Goal: Information Seeking & Learning: Learn about a topic

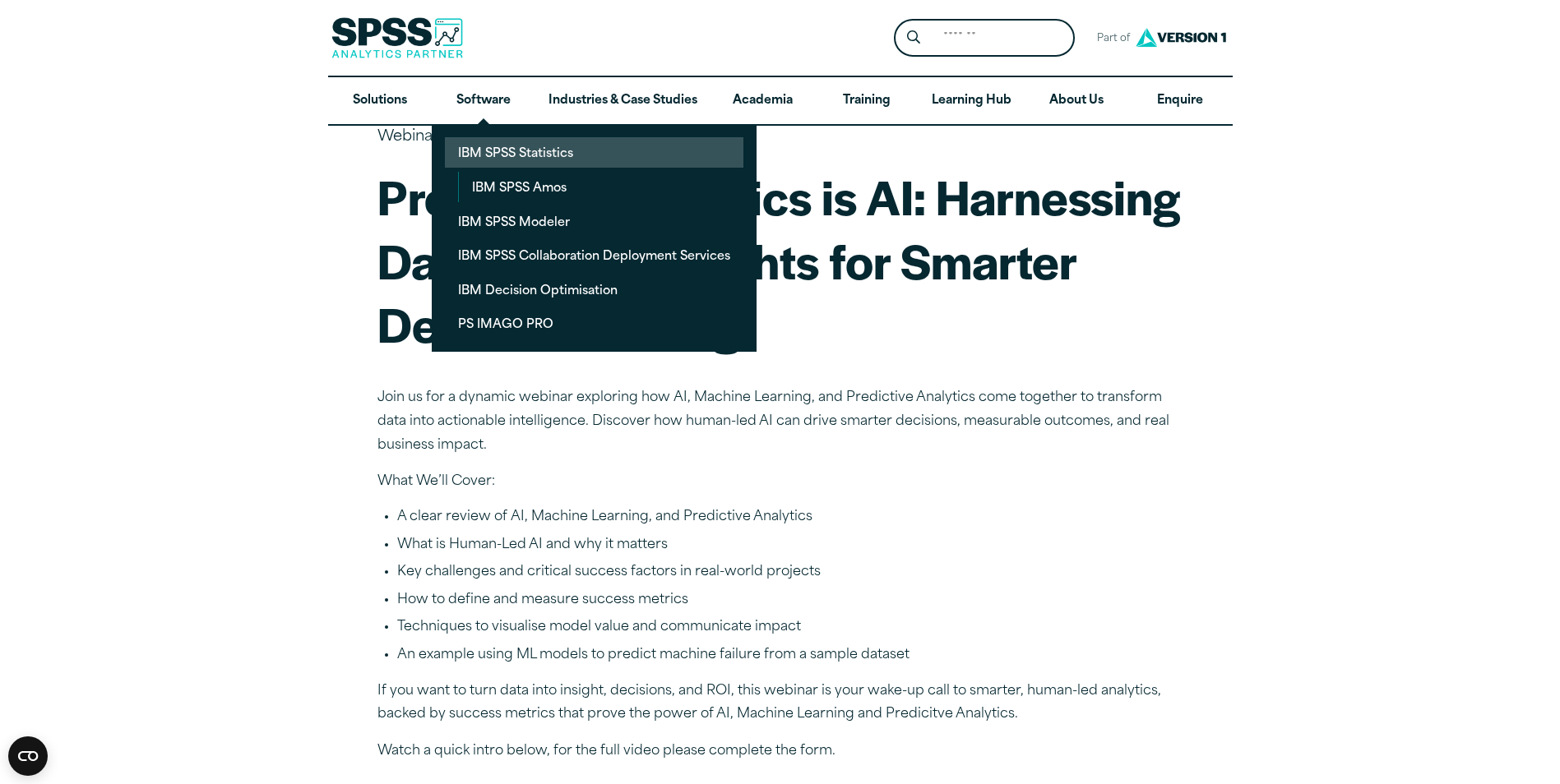
click at [506, 150] on link "IBM SPSS Statistics" at bounding box center [594, 152] width 298 height 31
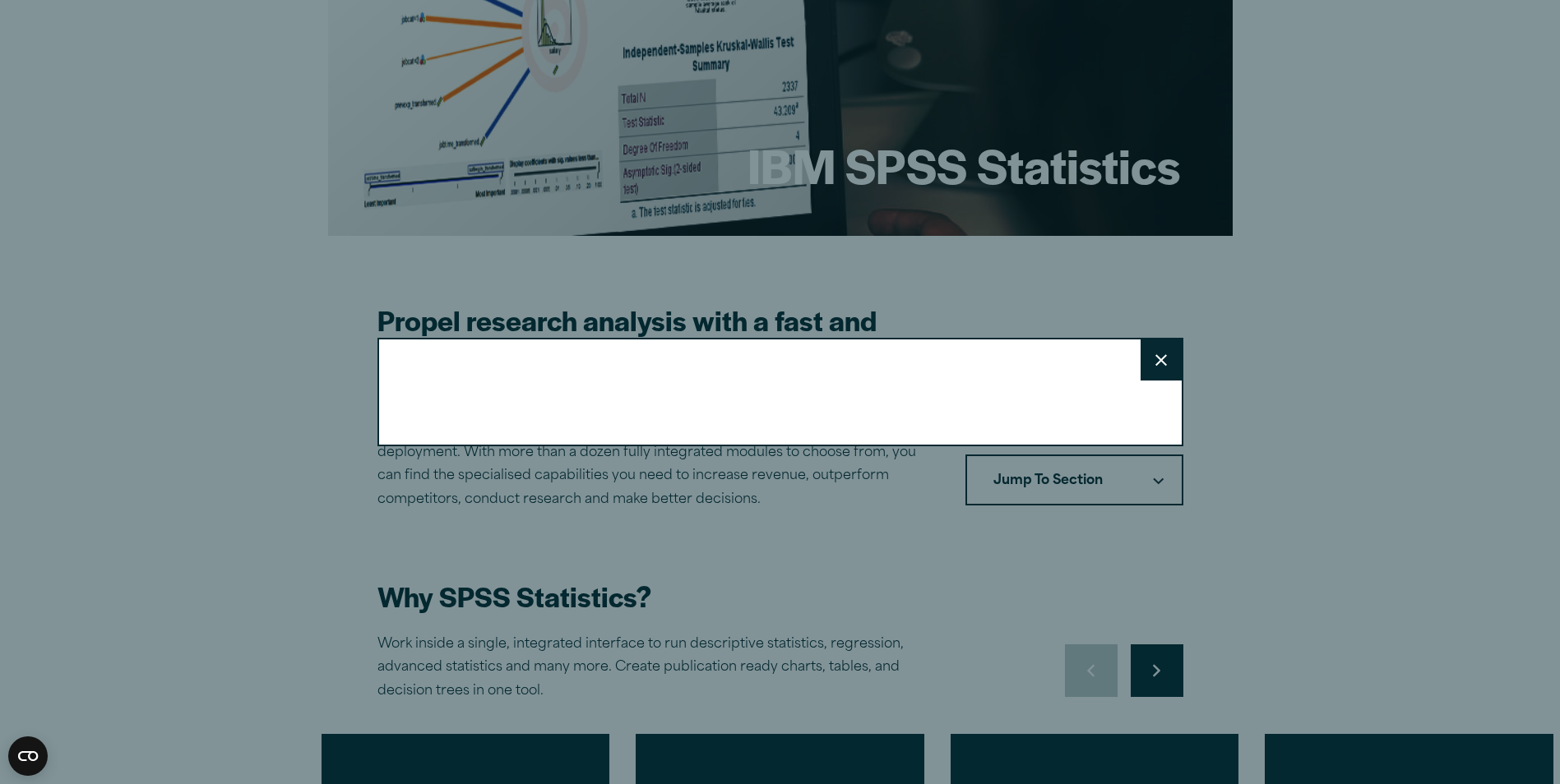
scroll to position [246, 0]
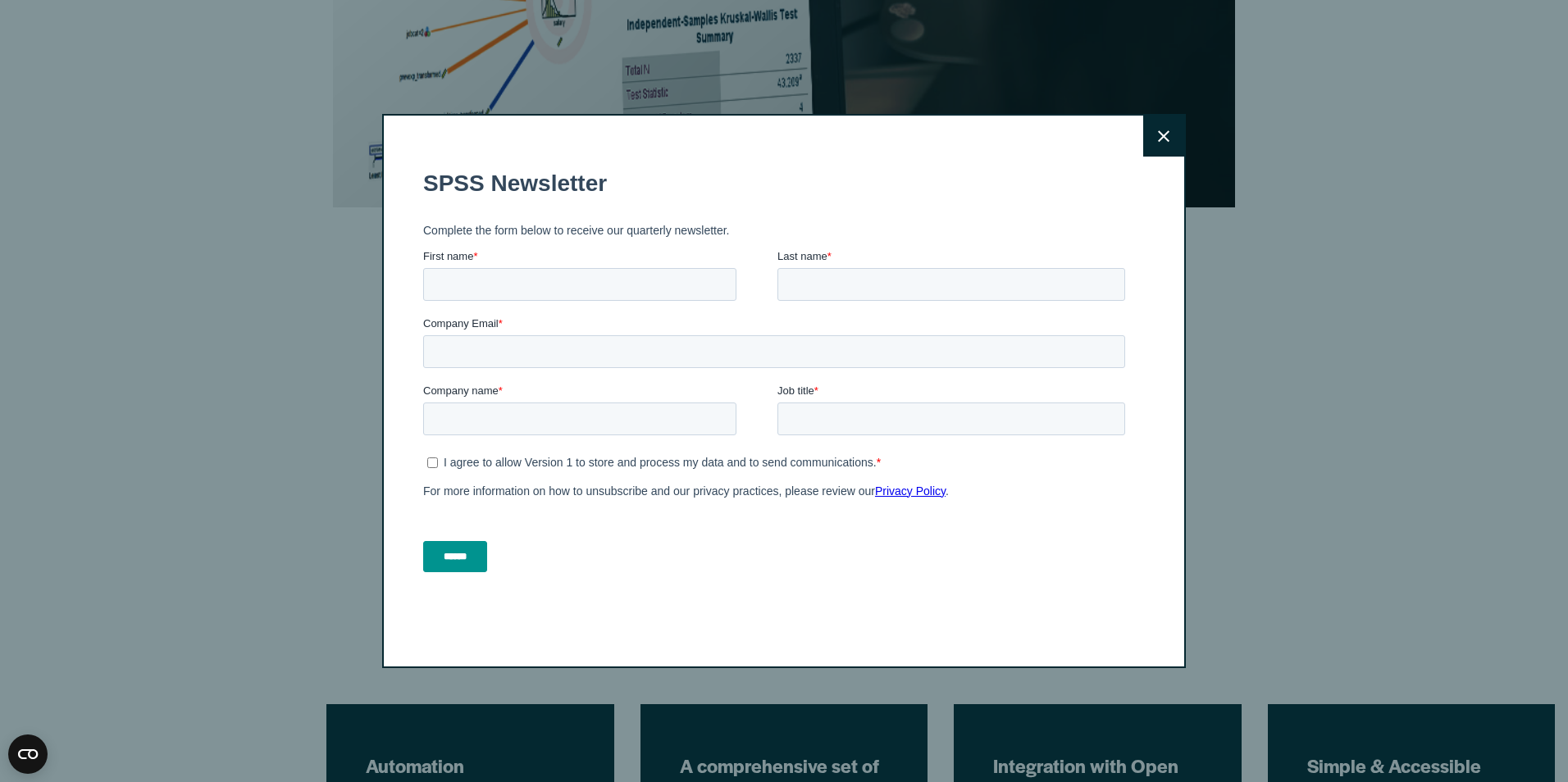
click at [1157, 135] on icon at bounding box center [1163, 137] width 11 height 12
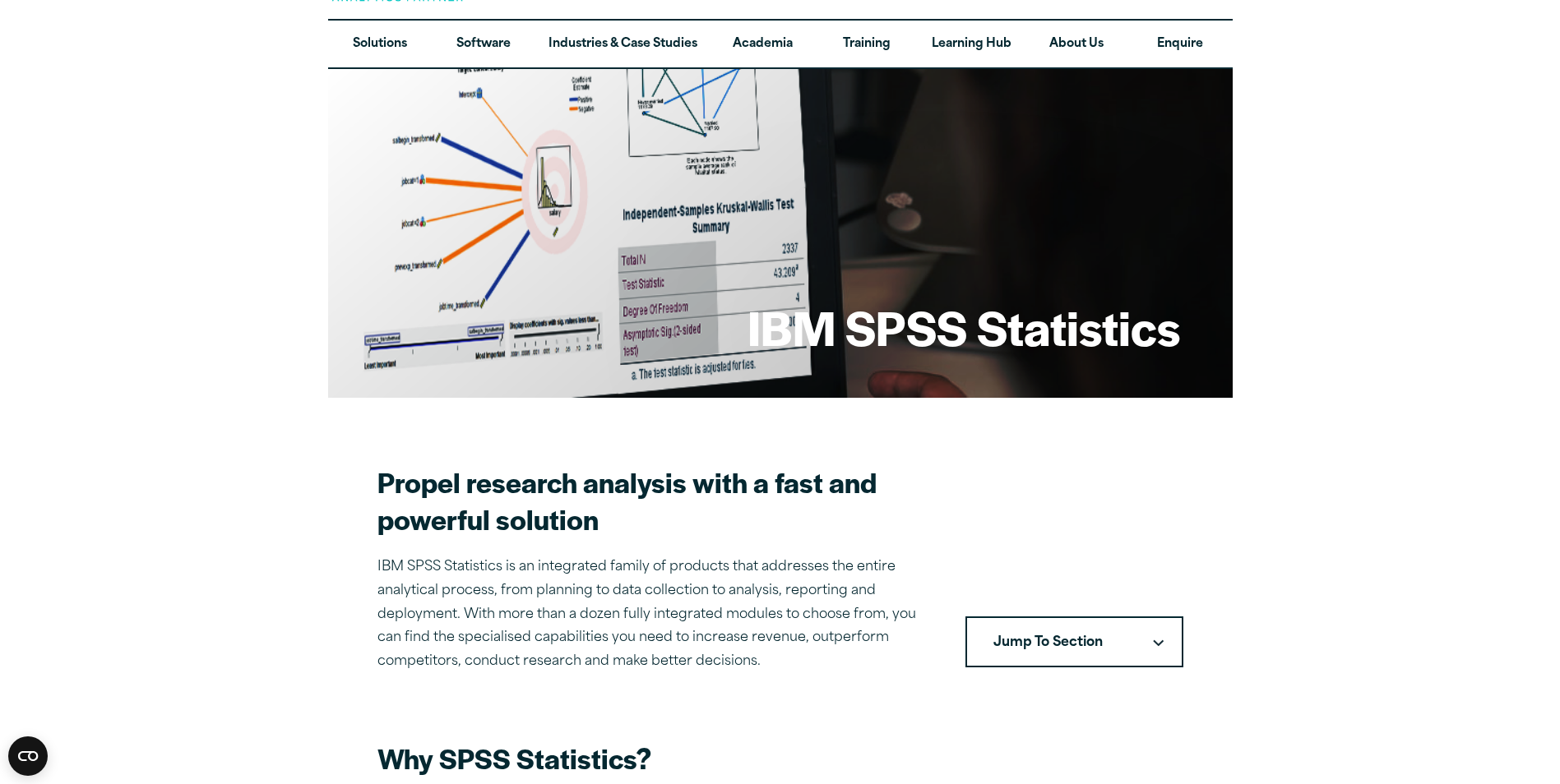
scroll to position [82, 0]
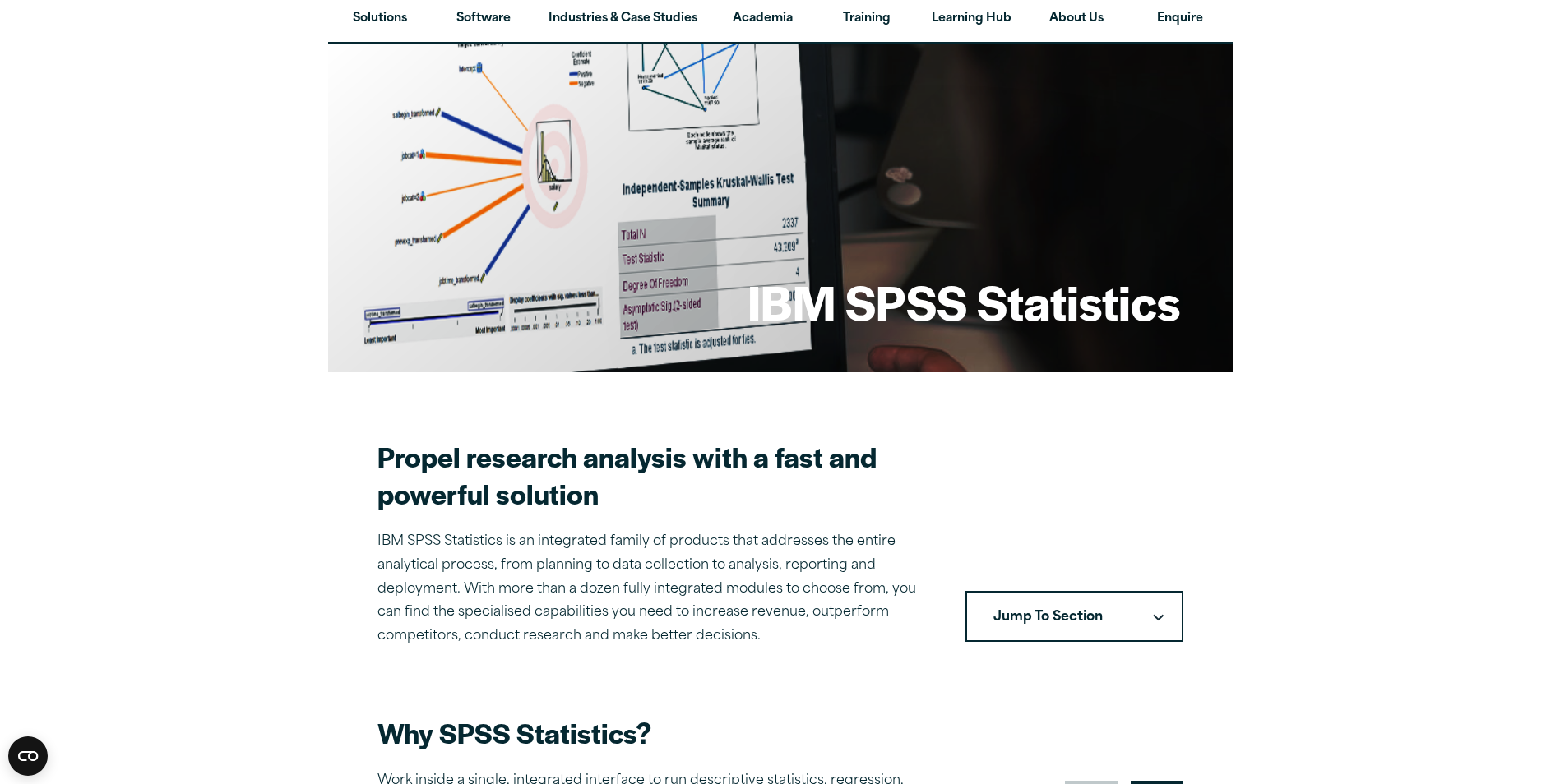
click at [1158, 618] on icon "Downward pointing chevron" at bounding box center [1159, 617] width 10 height 6
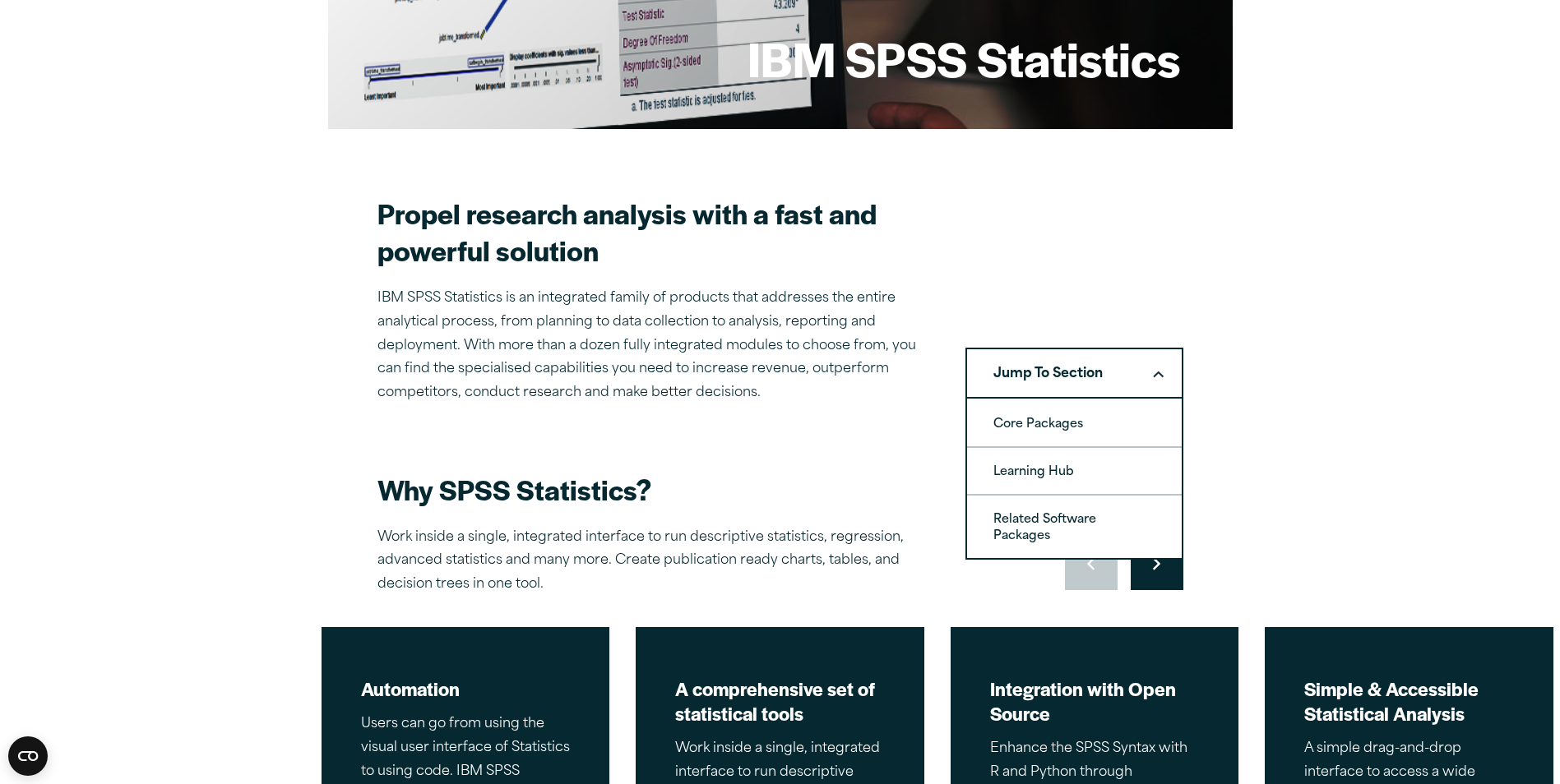
scroll to position [329, 0]
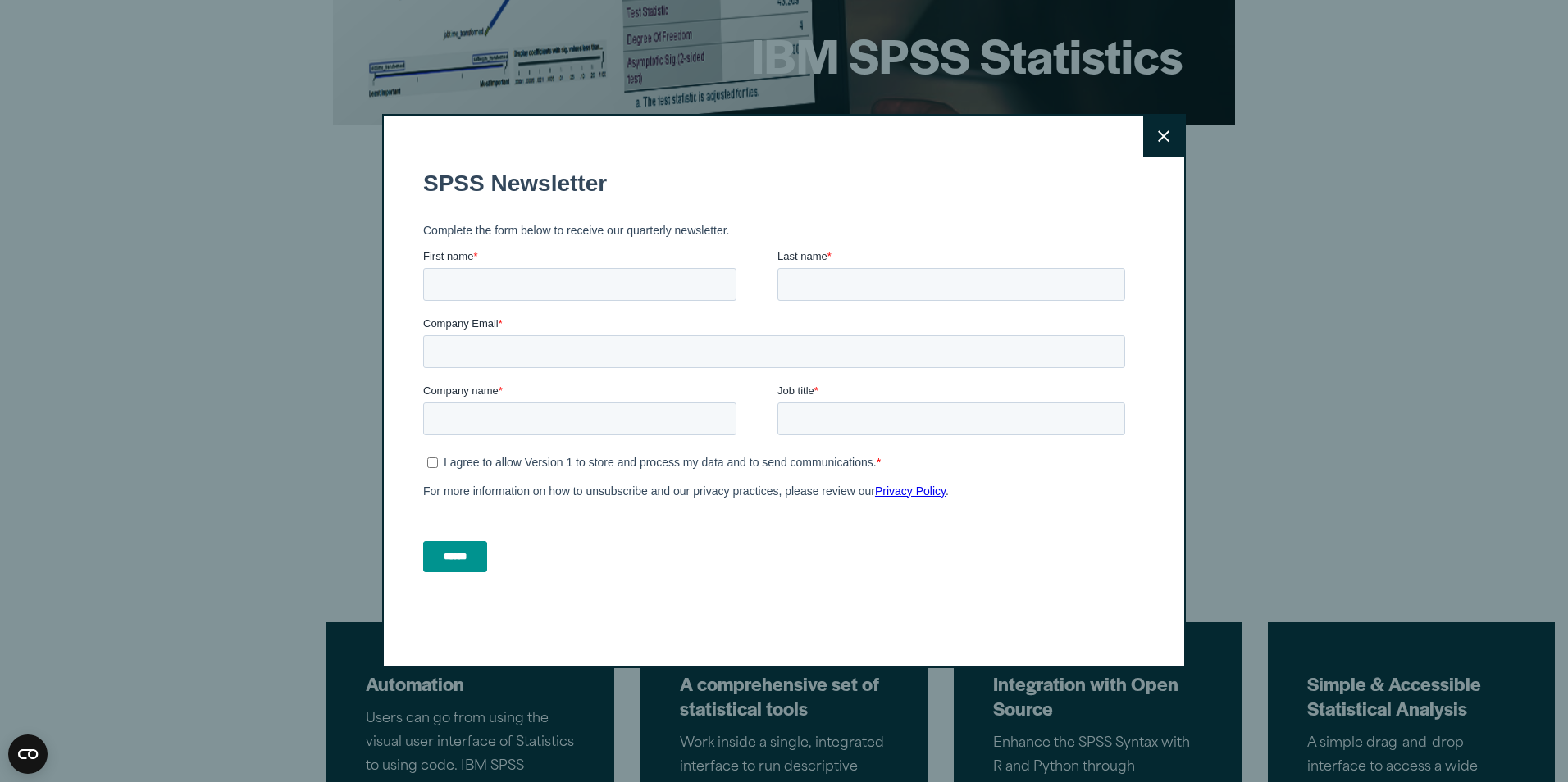
click at [1157, 139] on icon at bounding box center [1163, 137] width 11 height 12
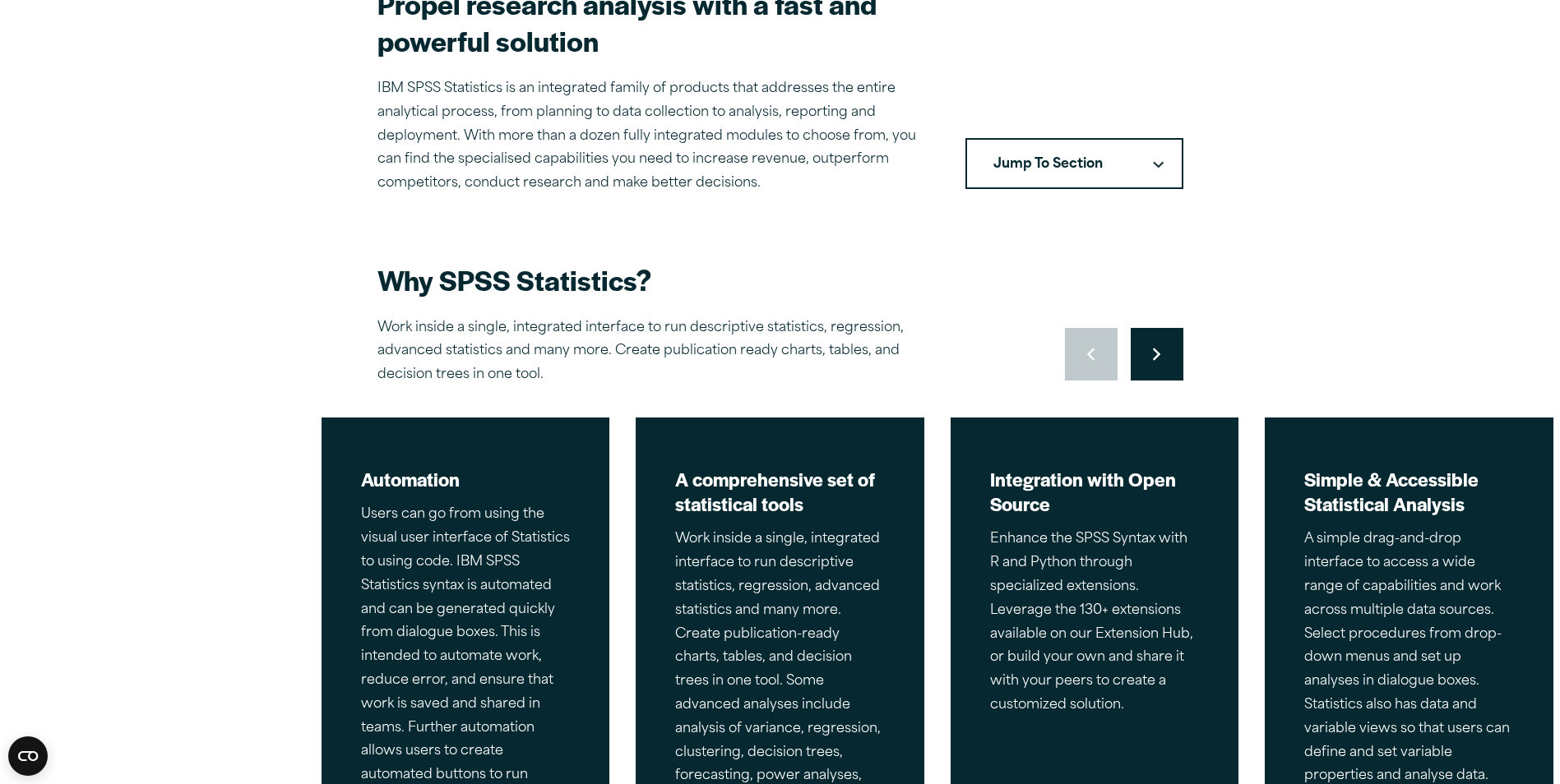
scroll to position [575, 0]
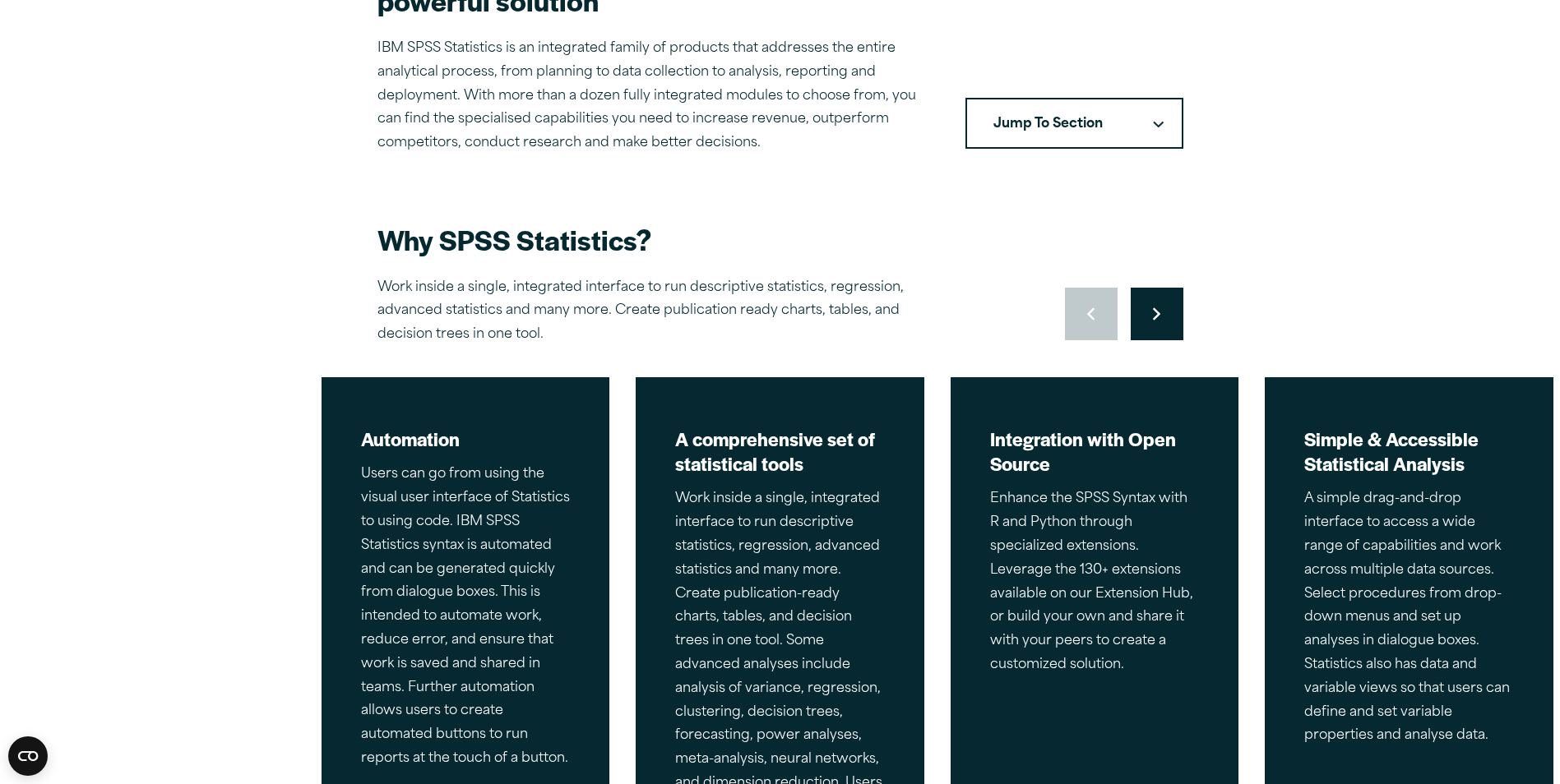
click at [1148, 309] on button "Move to next slide" at bounding box center [1157, 314] width 52 height 52
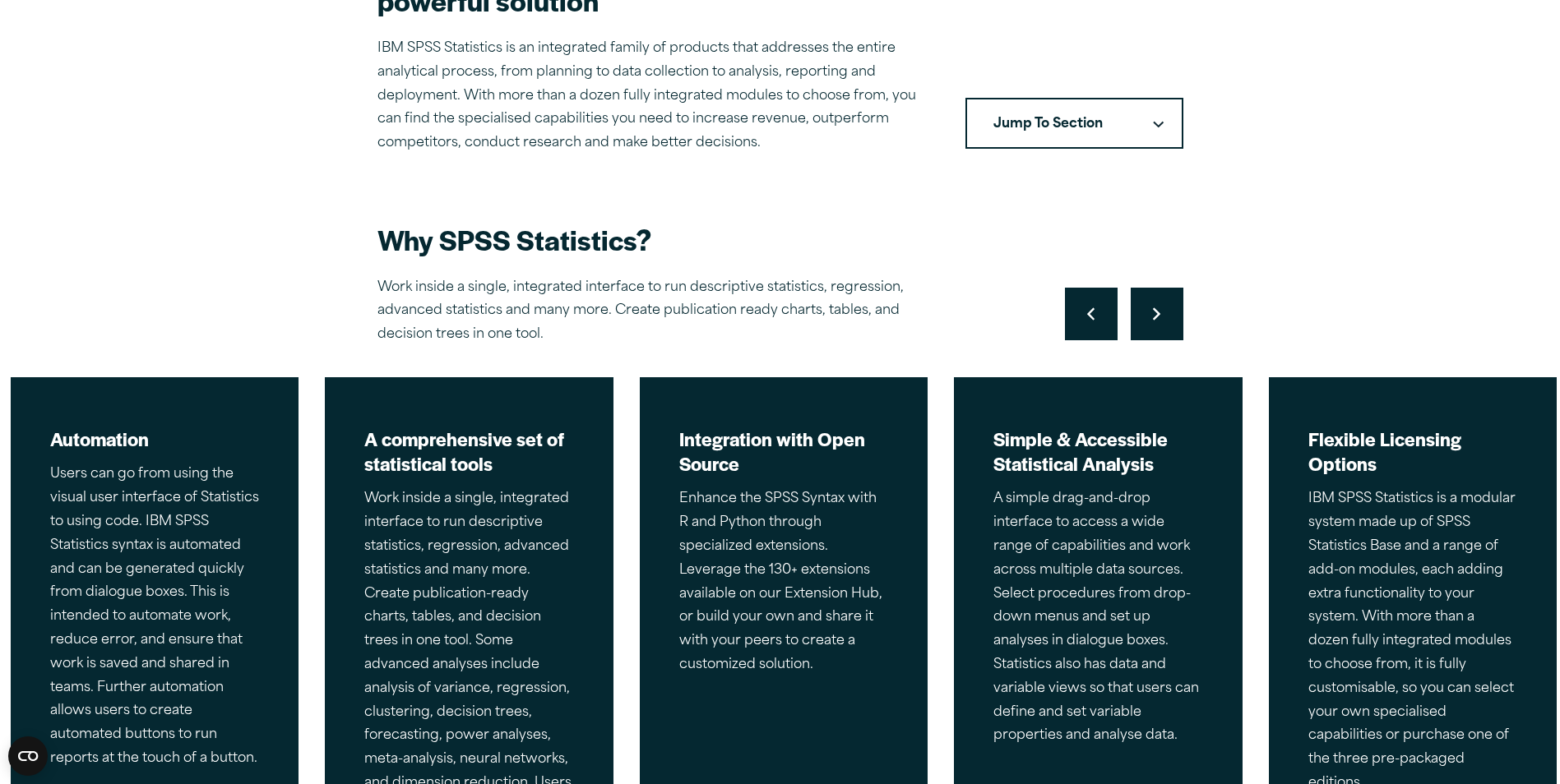
click at [1148, 309] on button "Move to next slide" at bounding box center [1157, 314] width 52 height 52
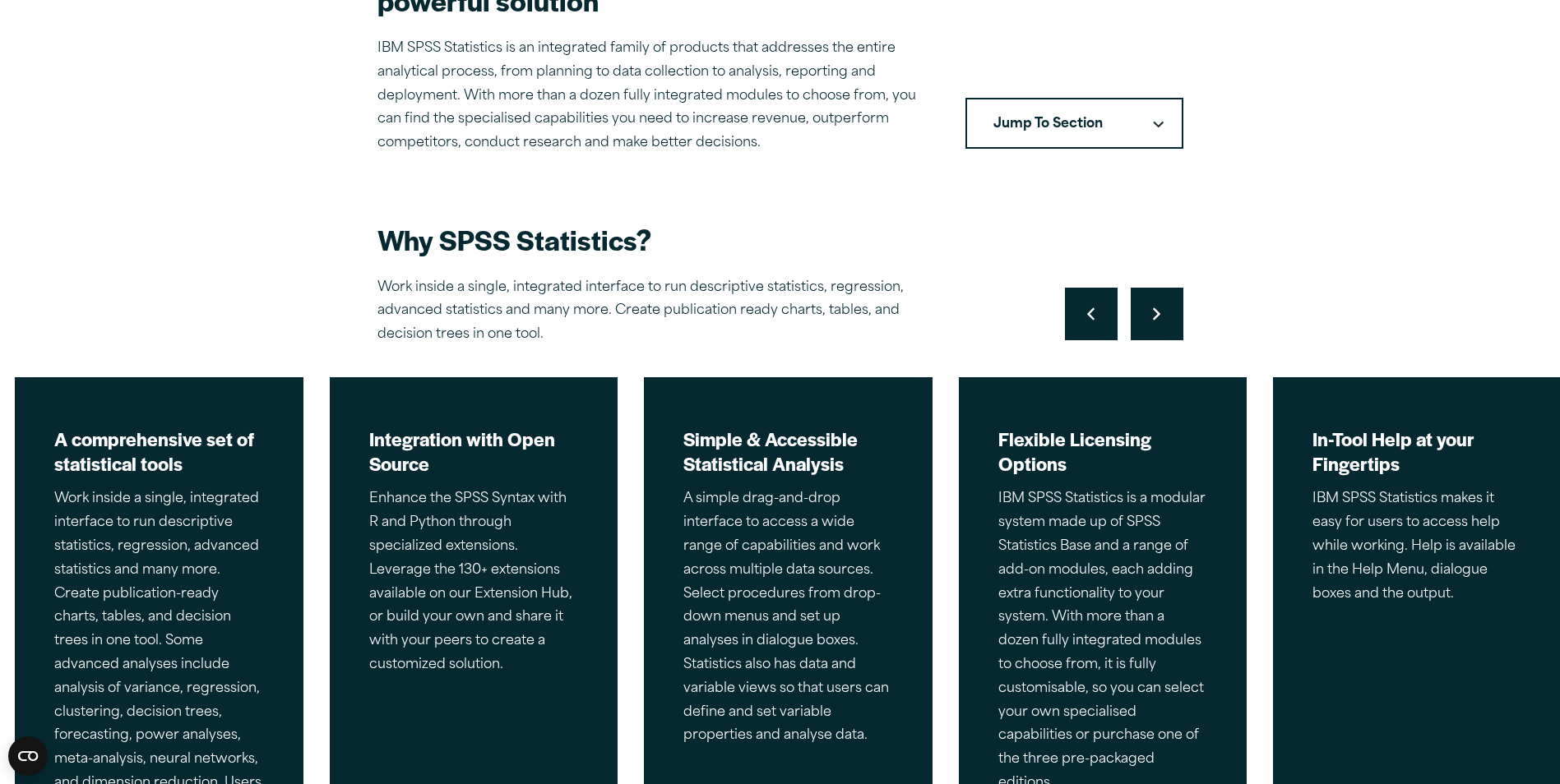
click at [1148, 309] on button "Move to next slide" at bounding box center [1157, 314] width 52 height 52
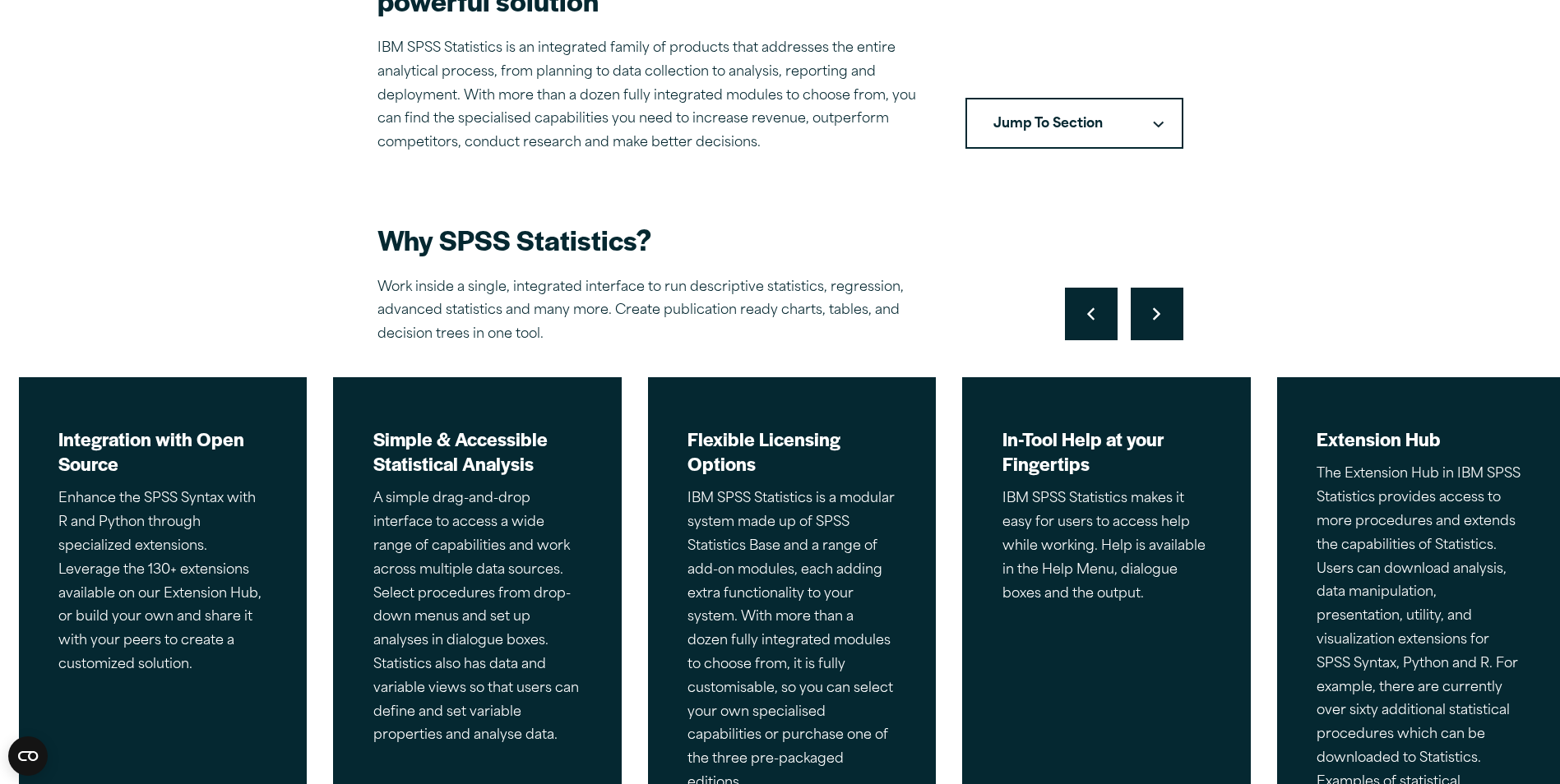
click at [1148, 310] on button "Move to next slide" at bounding box center [1157, 314] width 52 height 52
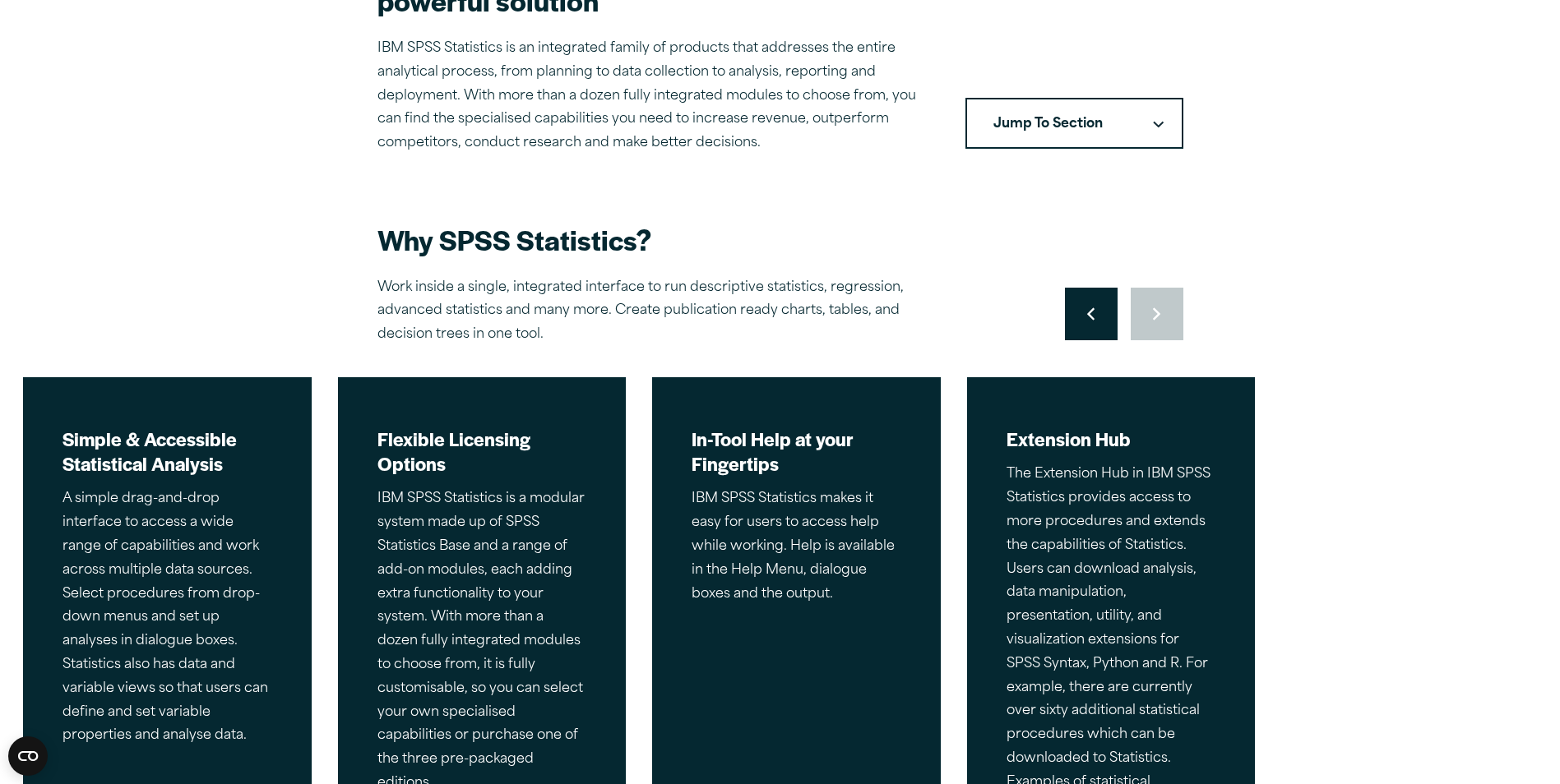
click at [1148, 310] on div "Move to previous slide Move to next slide" at bounding box center [1124, 314] width 118 height 52
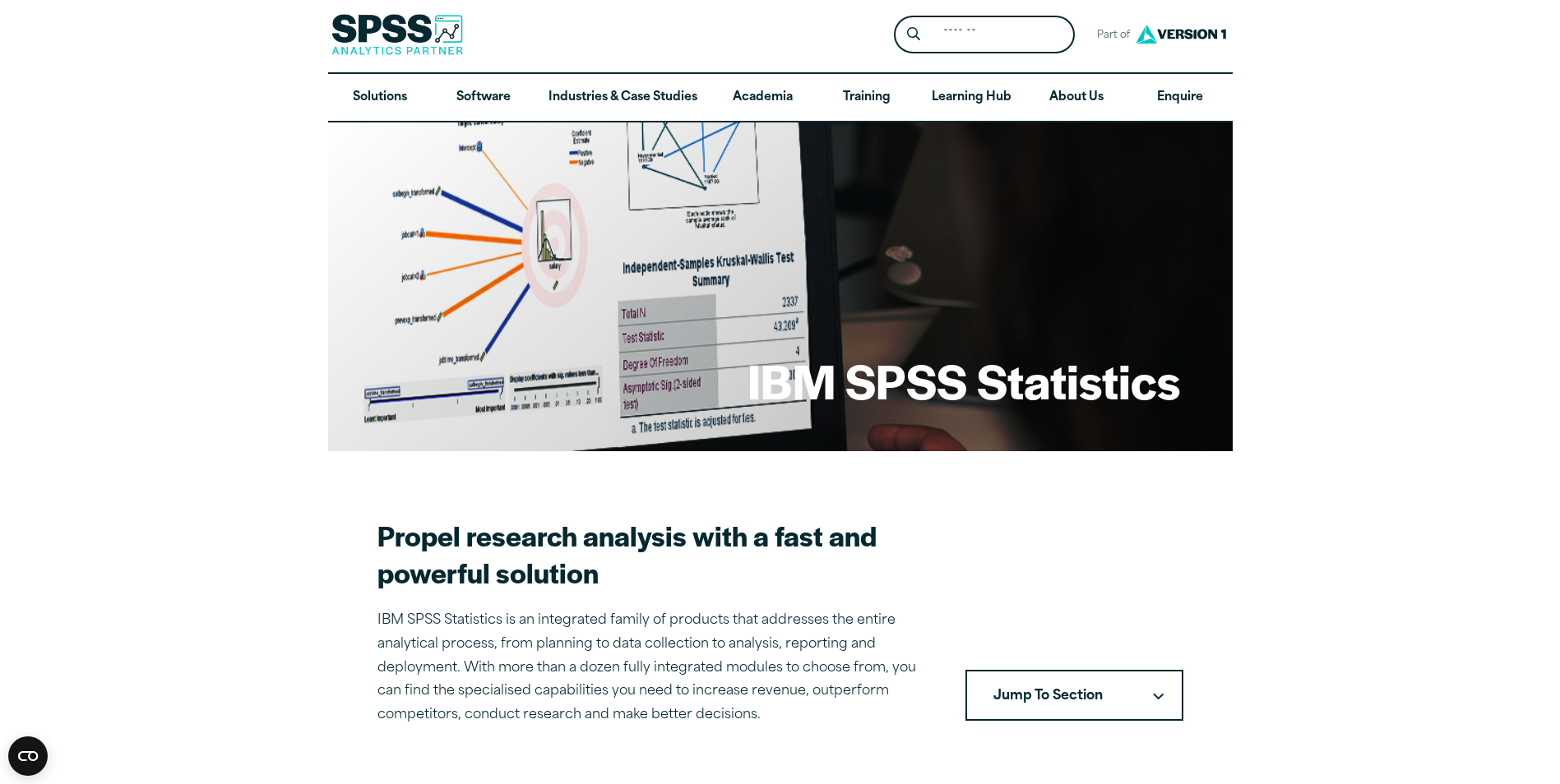
scroll to position [0, 0]
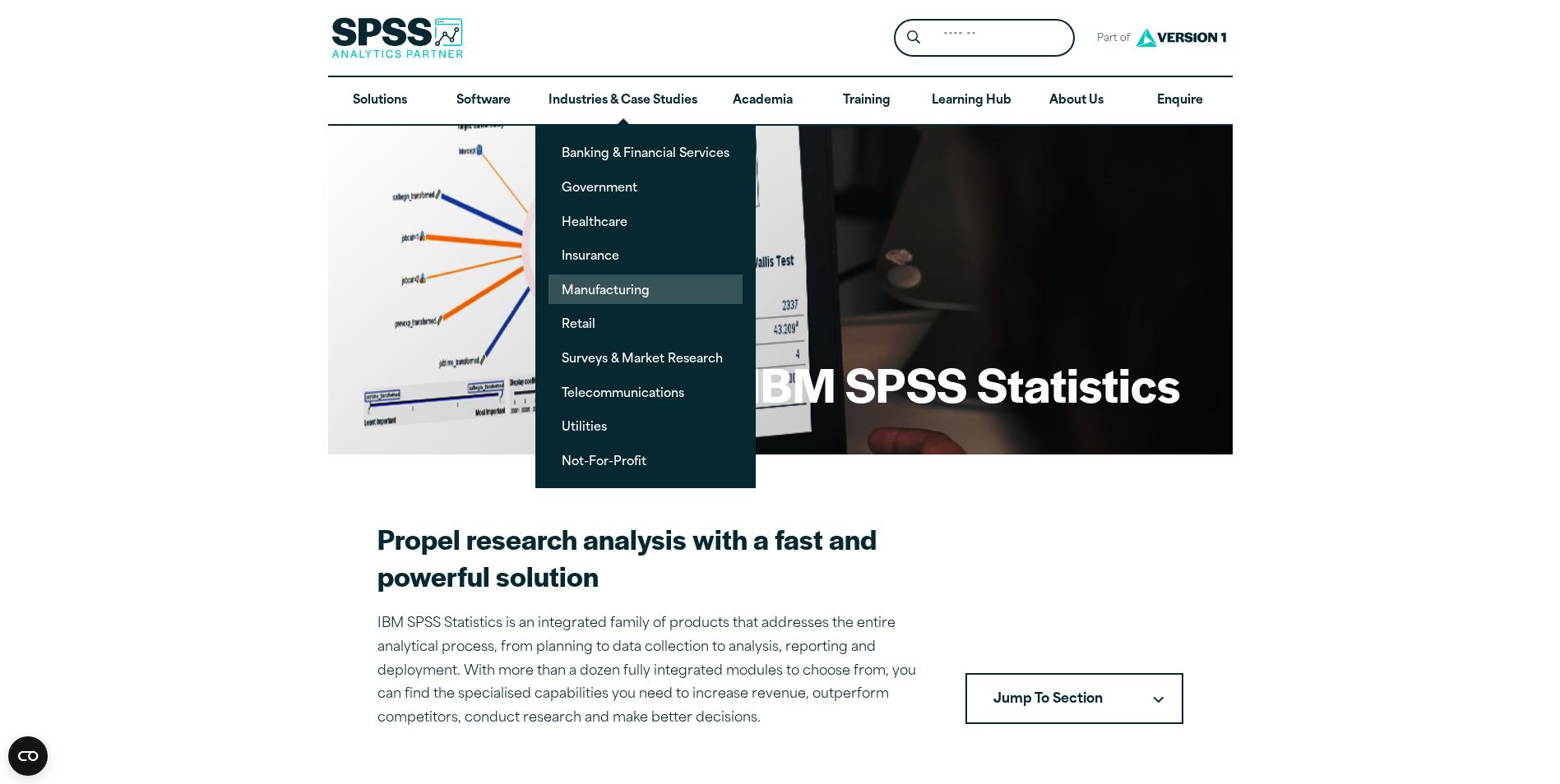
click at [593, 288] on link "Manufacturing" at bounding box center [645, 289] width 194 height 31
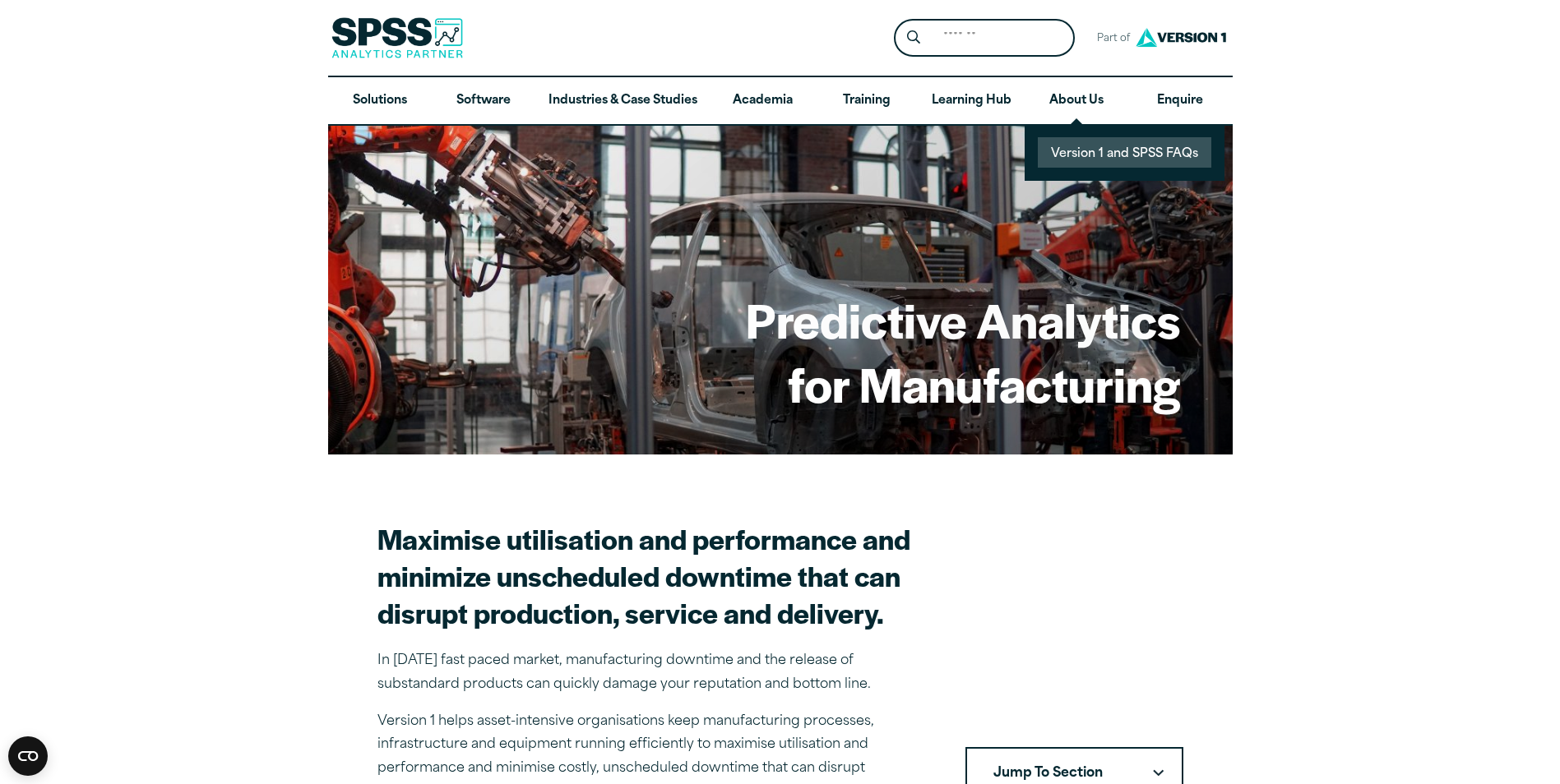
click at [1092, 156] on link "Version 1 and SPSS FAQs" at bounding box center [1125, 152] width 173 height 31
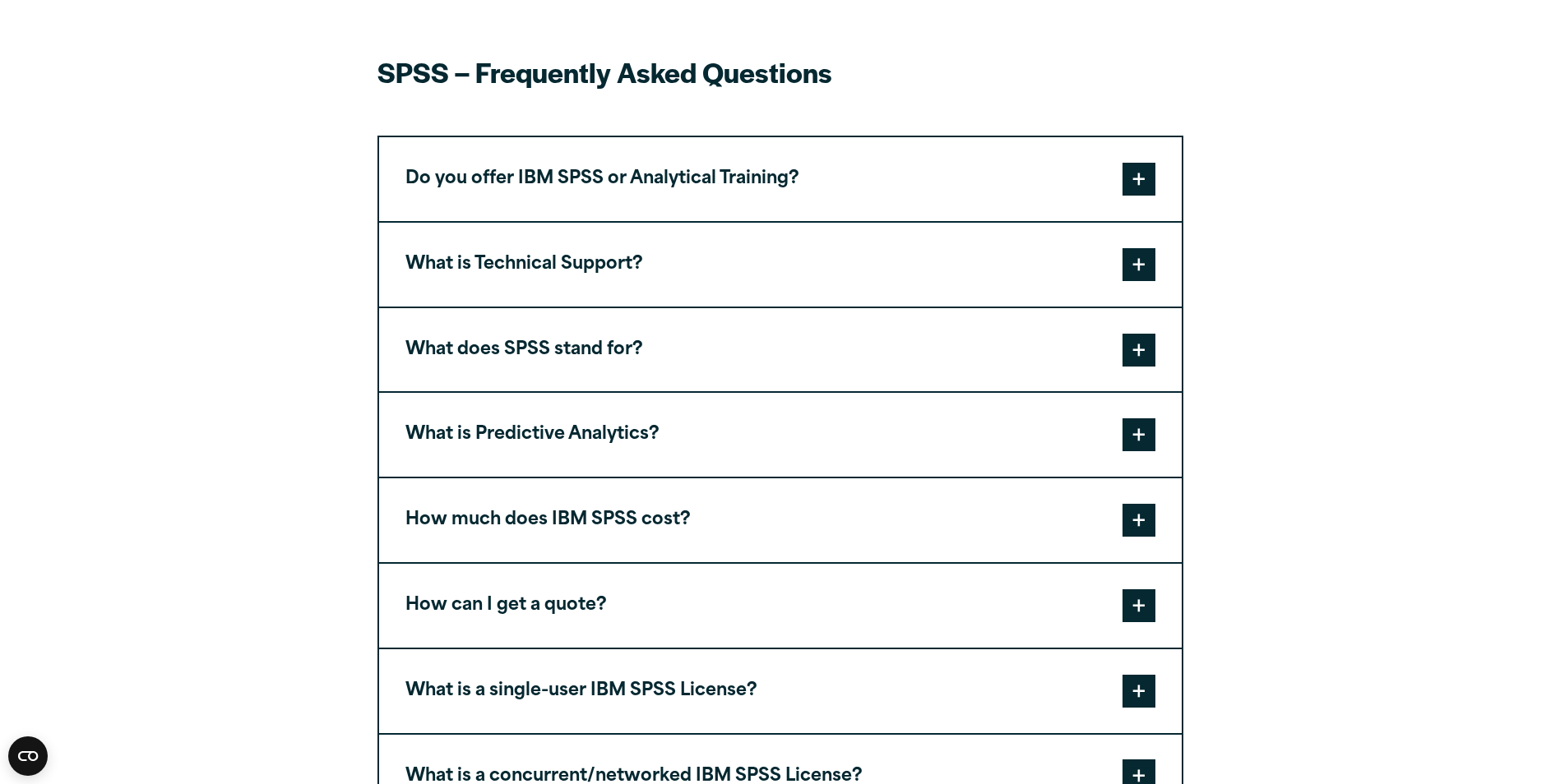
scroll to position [493, 0]
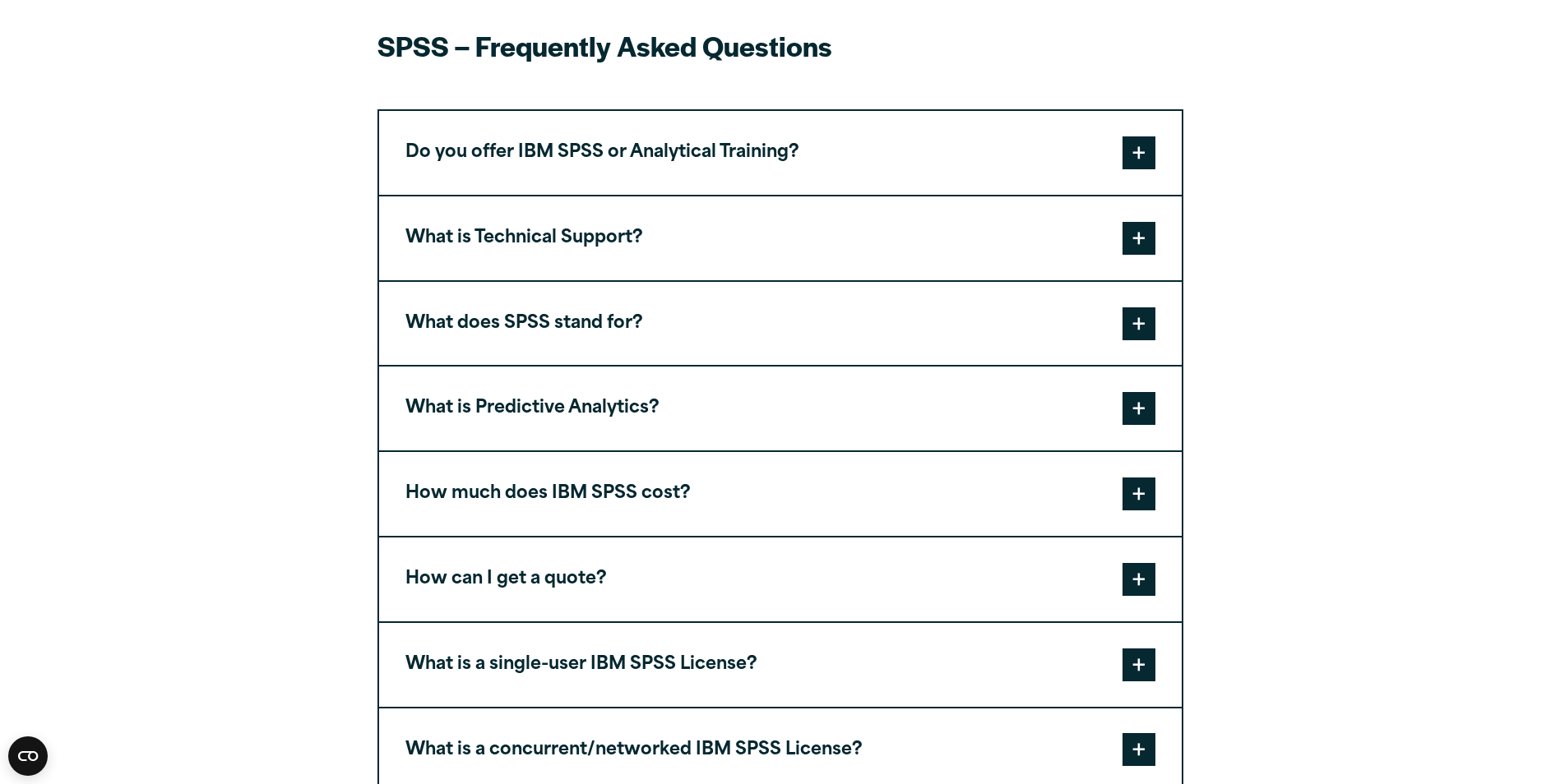
click at [1135, 328] on span at bounding box center [1139, 324] width 33 height 33
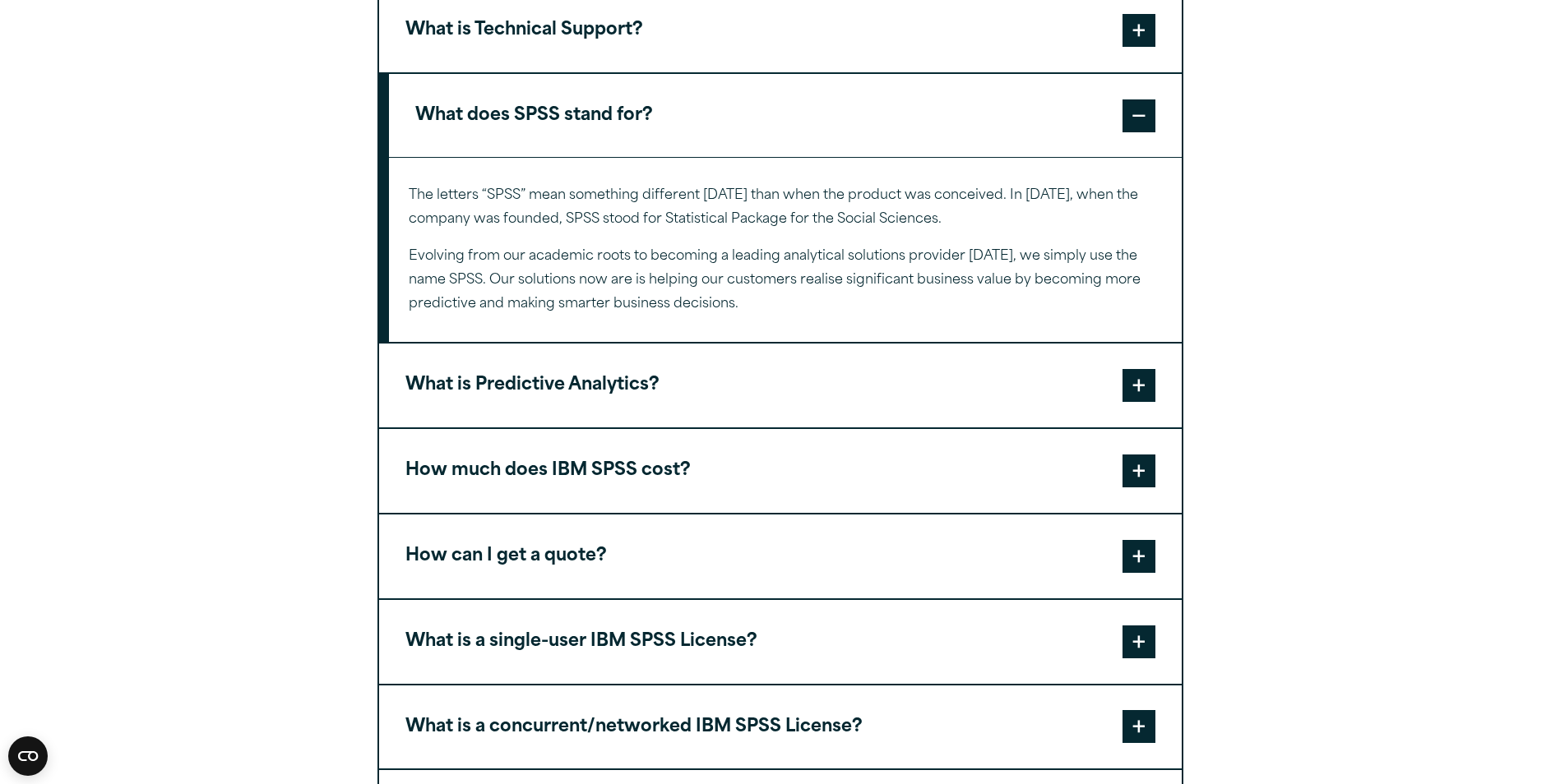
scroll to position [740, 0]
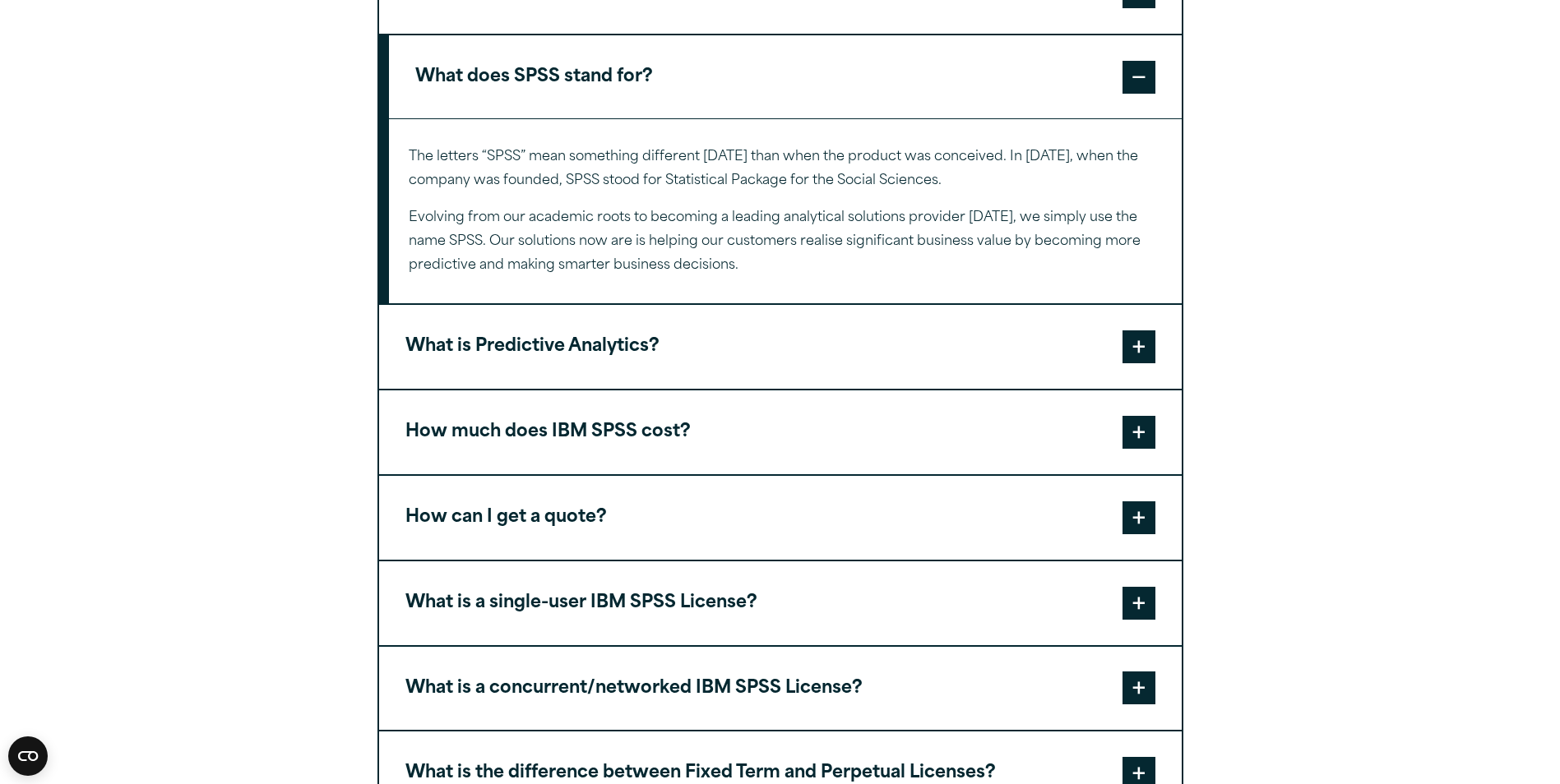
click at [1127, 433] on span at bounding box center [1139, 433] width 33 height 33
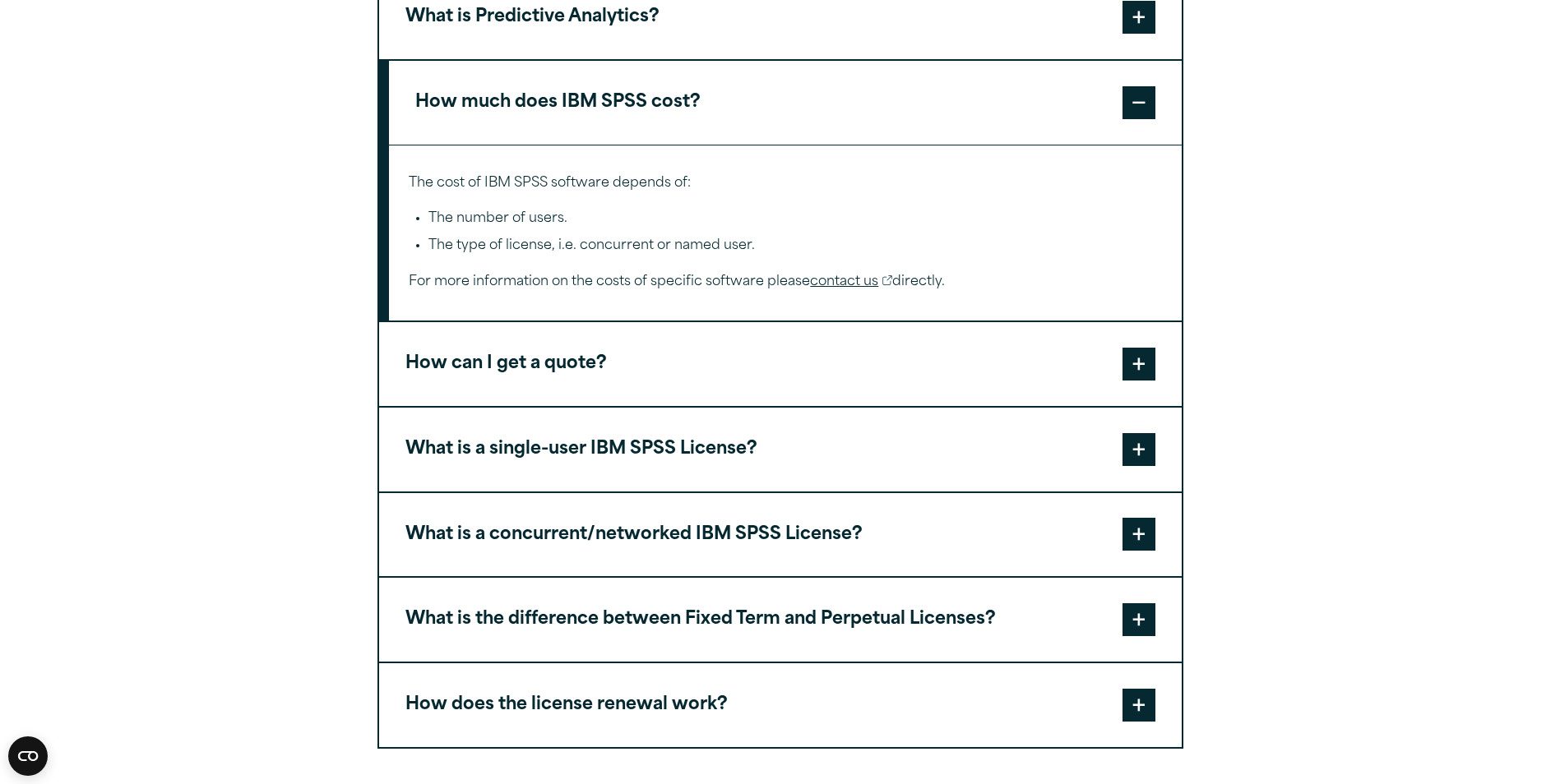
scroll to position [905, 0]
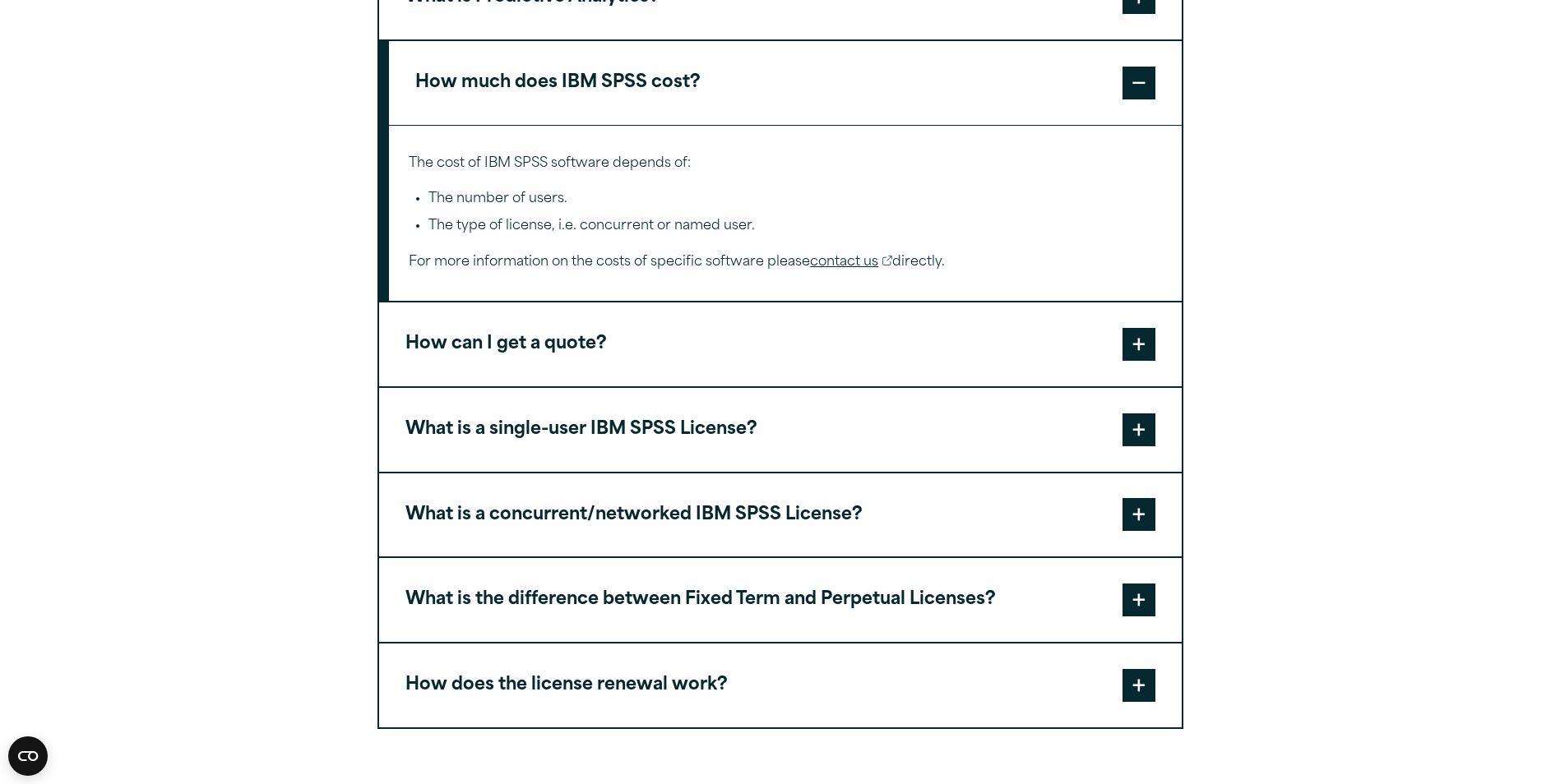
click at [1139, 428] on span at bounding box center [1139, 430] width 33 height 33
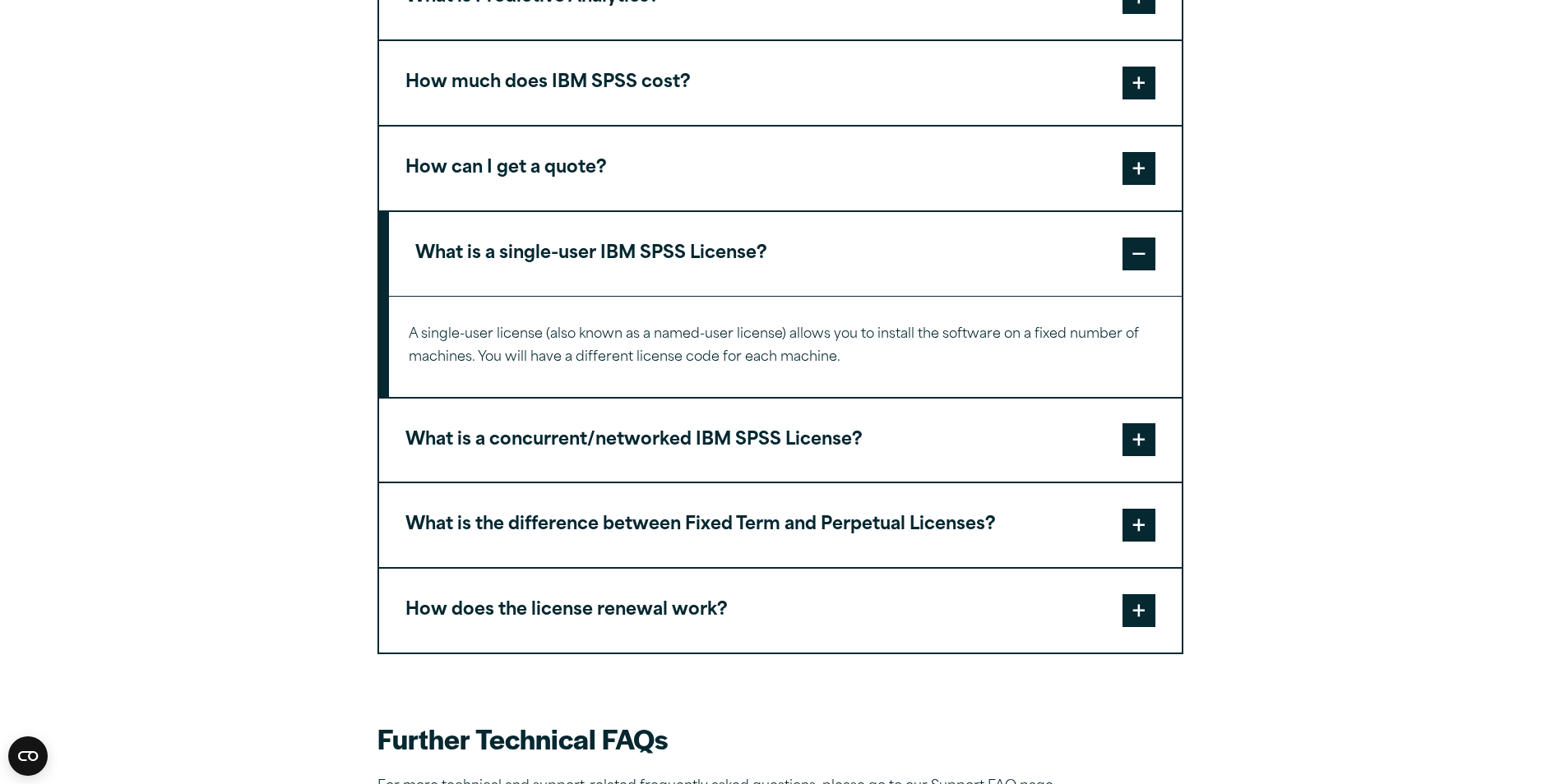
scroll to position [987, 0]
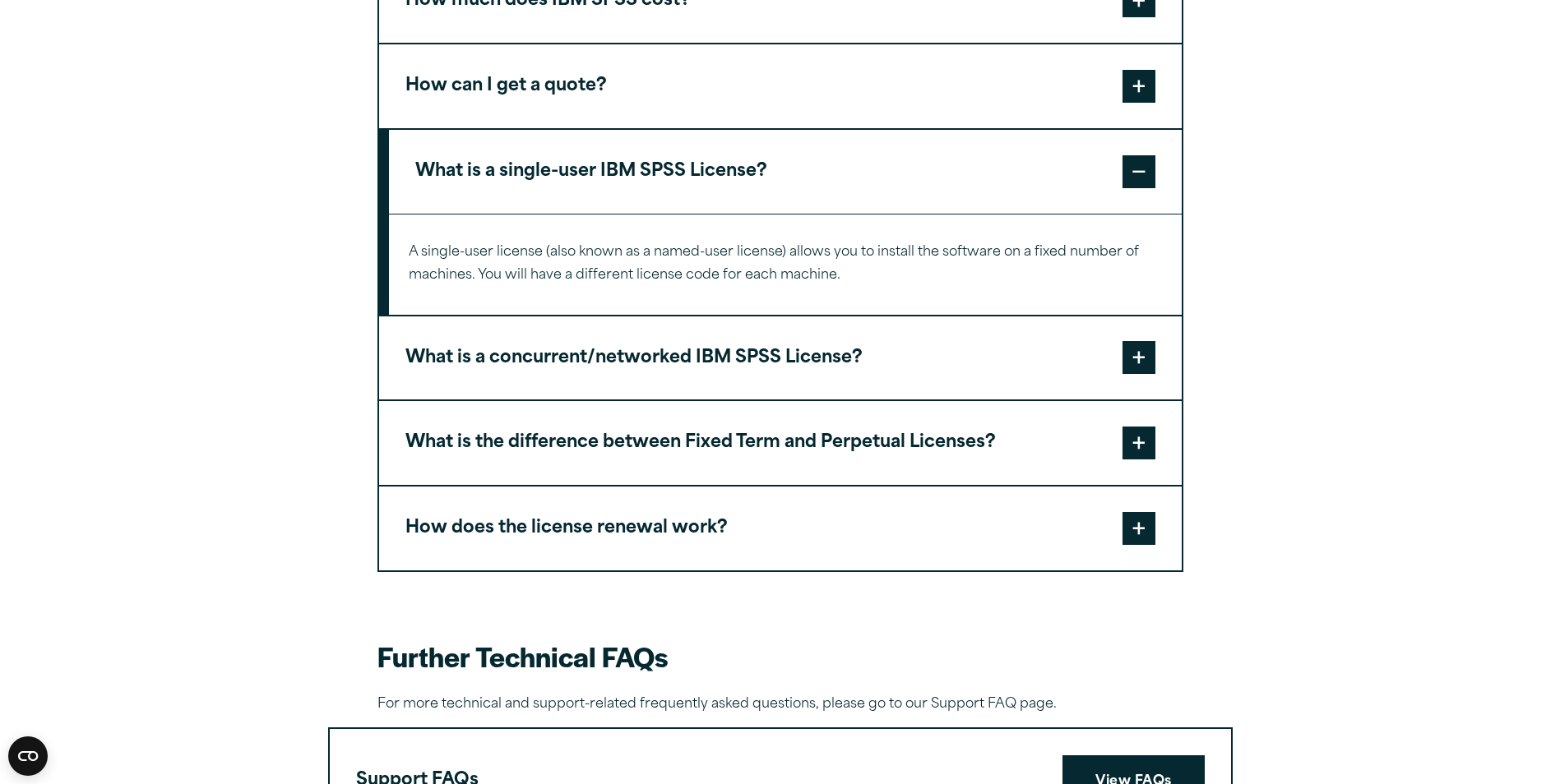
click at [1139, 357] on span at bounding box center [1139, 357] width 33 height 33
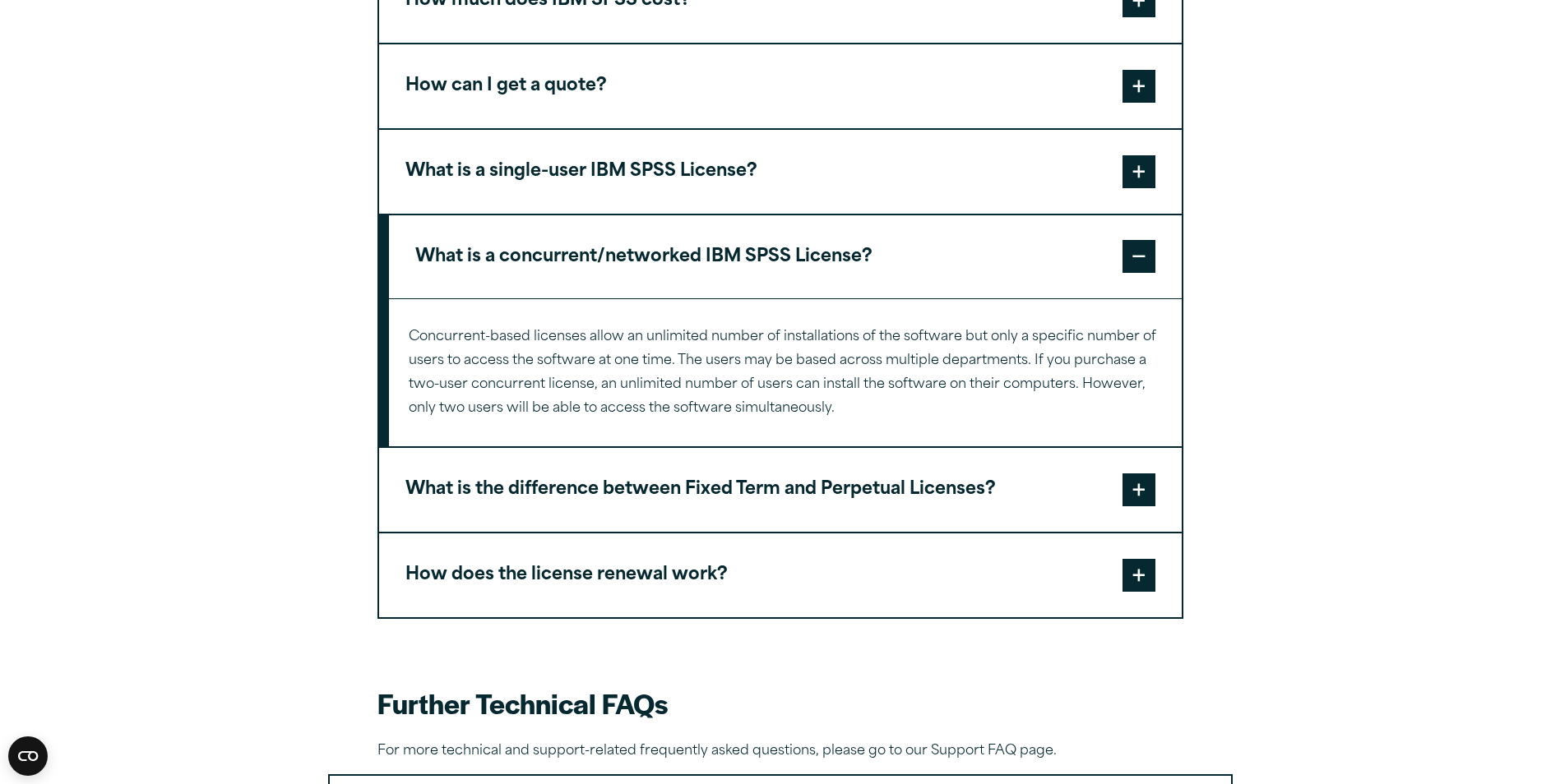
click at [1139, 488] on span at bounding box center [1139, 490] width 33 height 33
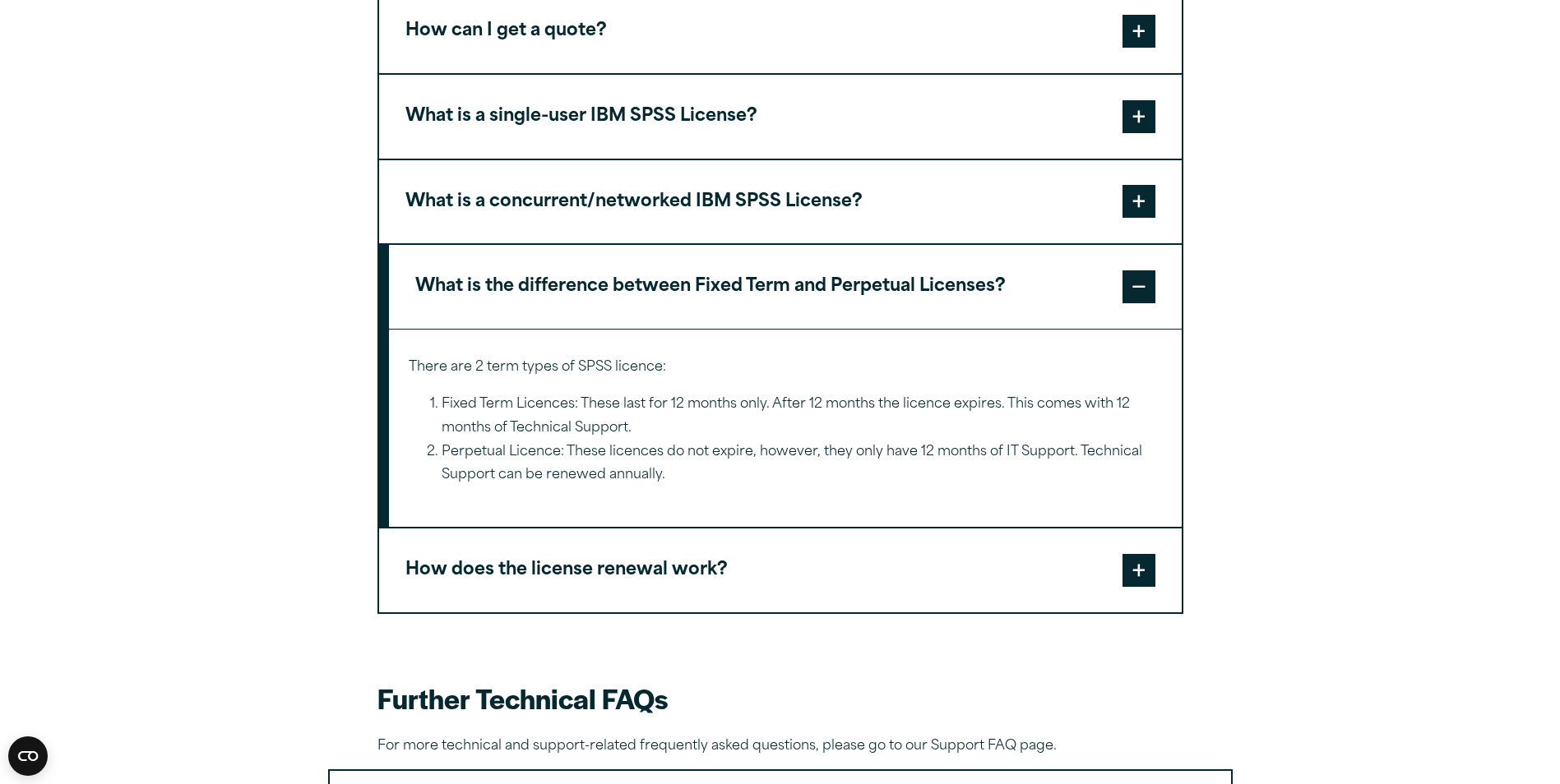
scroll to position [1069, 0]
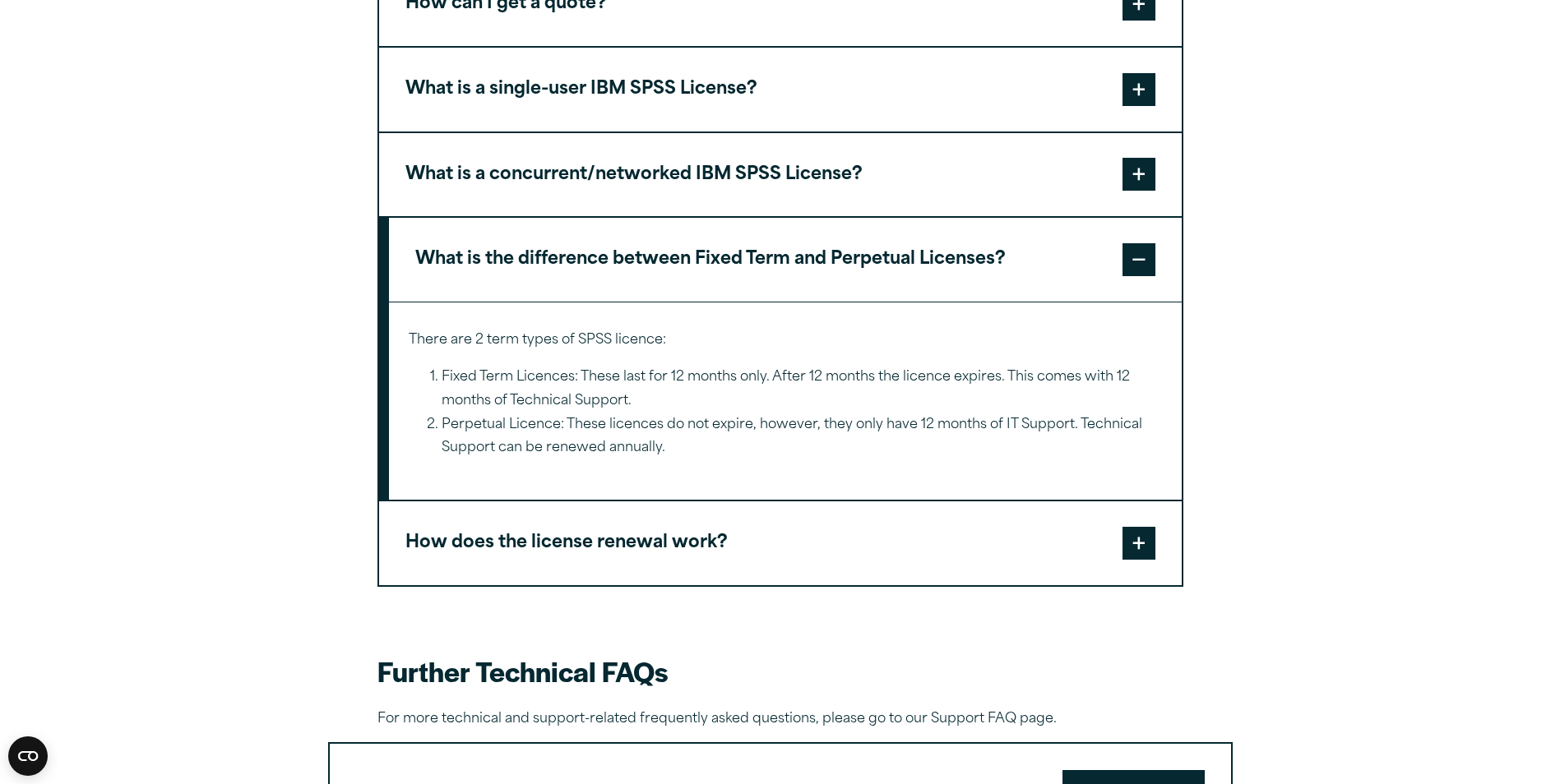
click at [1121, 538] on button "How does the license renewal work?" at bounding box center [781, 544] width 803 height 84
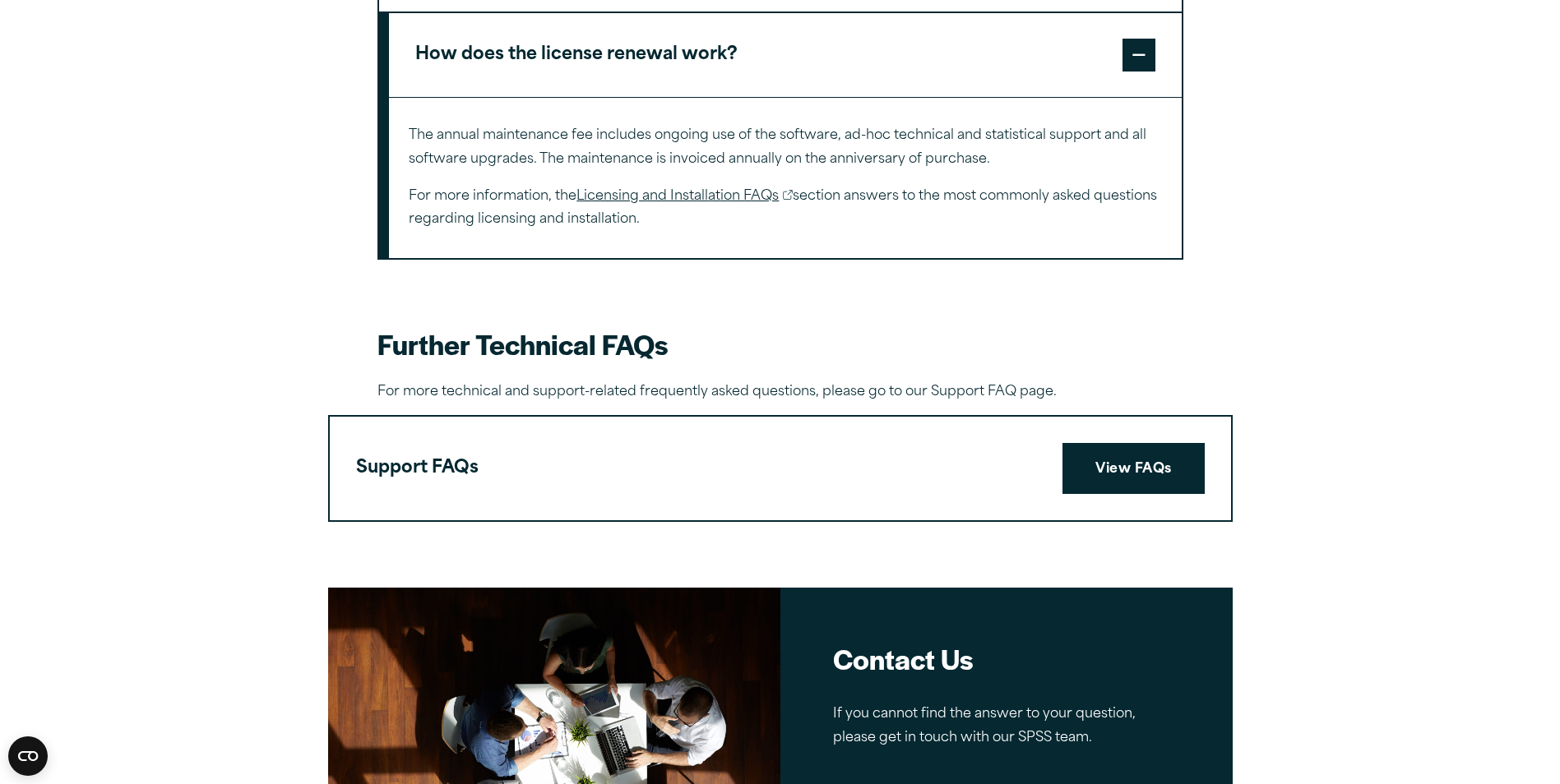
scroll to position [1398, 0]
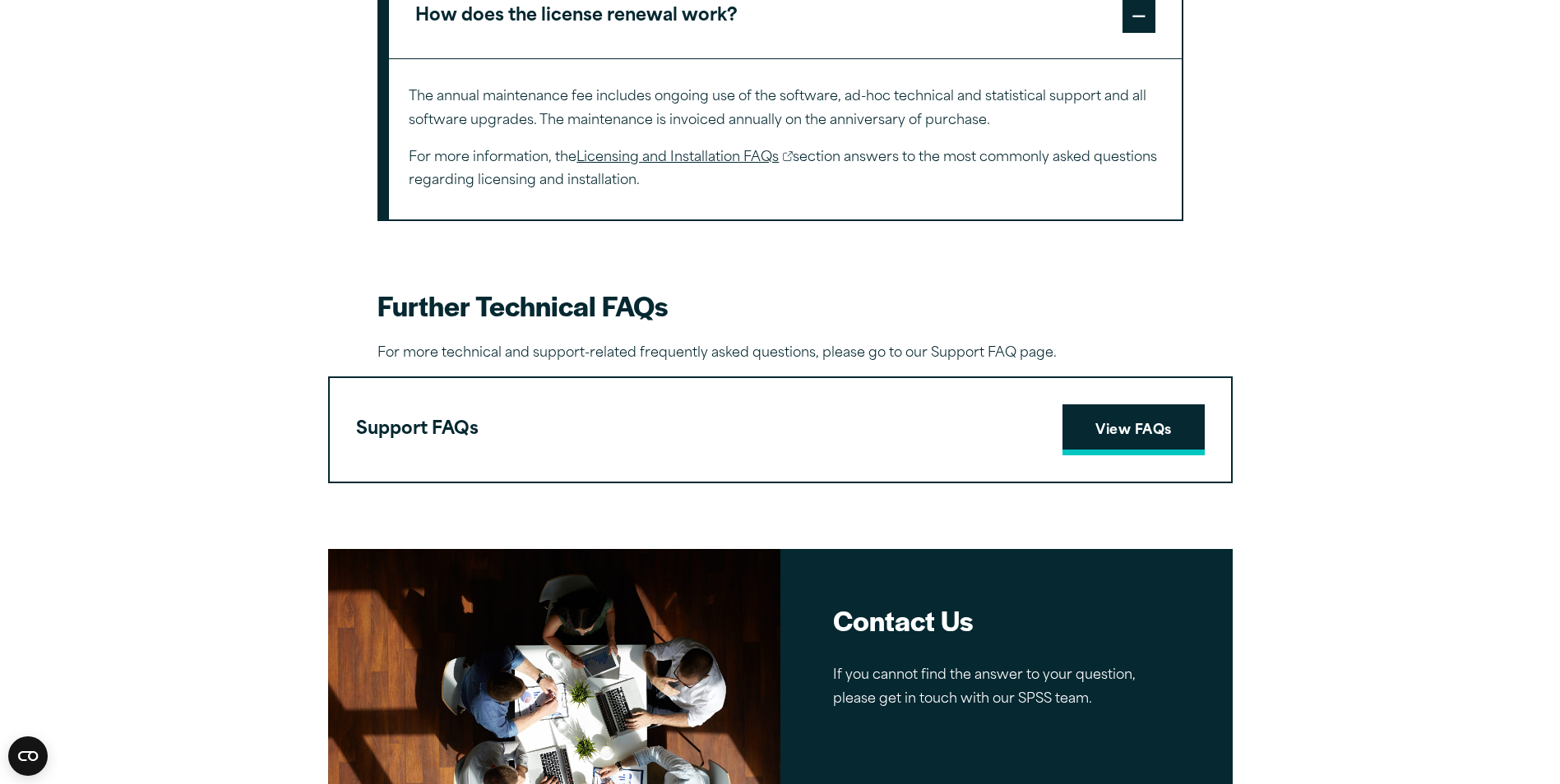
click at [1099, 439] on link "View FAQs" at bounding box center [1133, 430] width 142 height 51
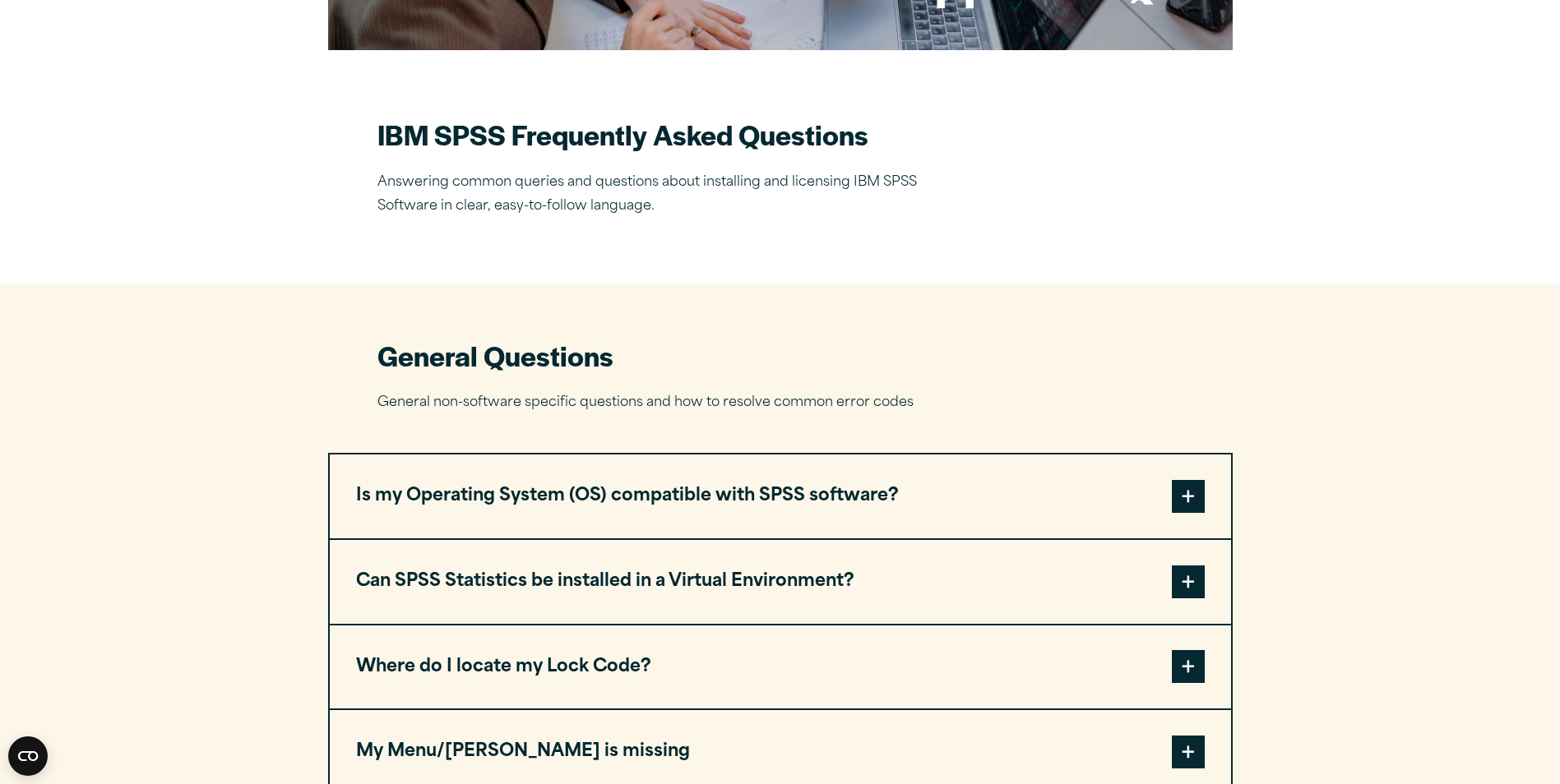
scroll to position [411, 0]
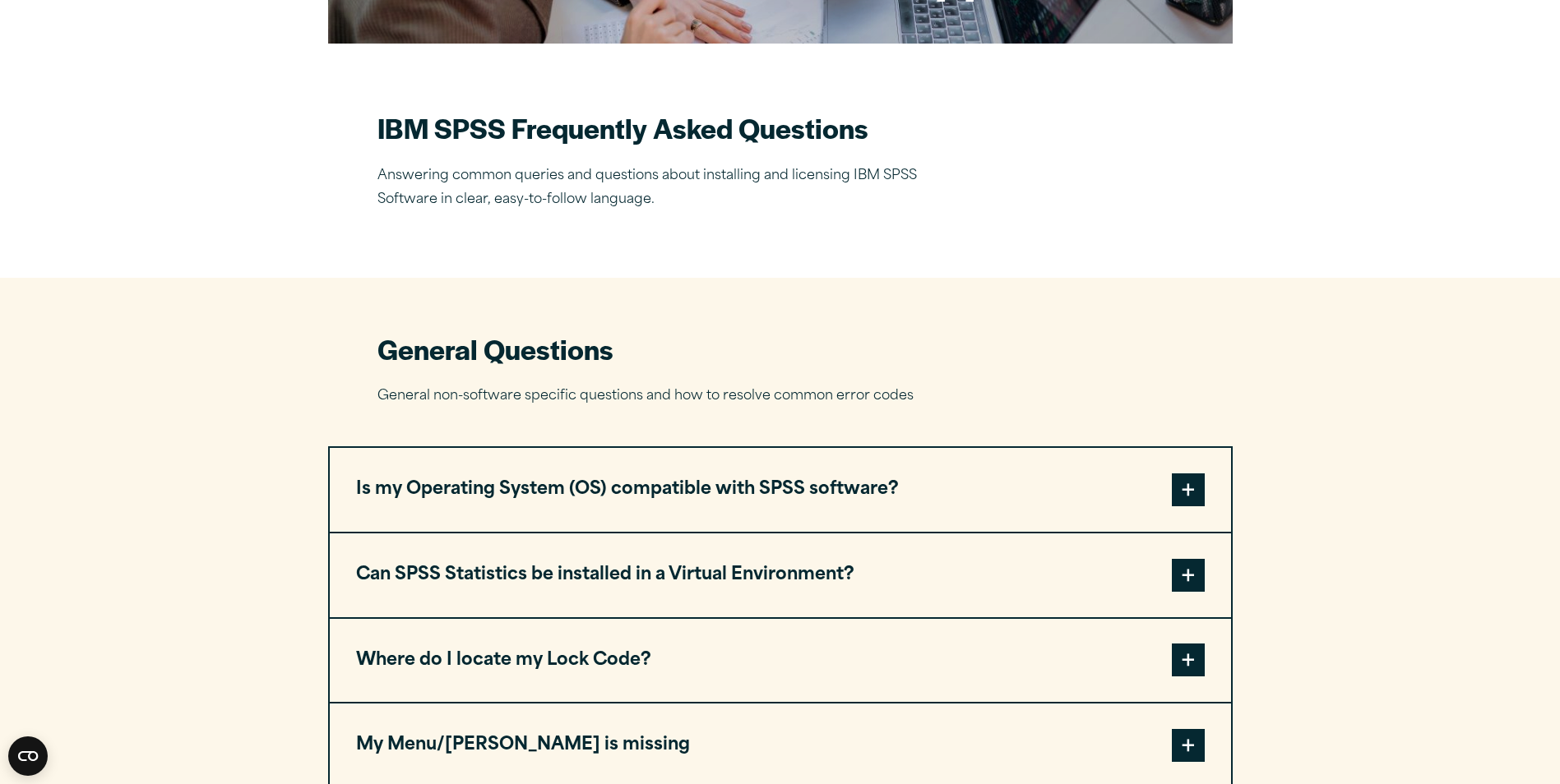
click at [1192, 489] on span at bounding box center [1188, 490] width 33 height 33
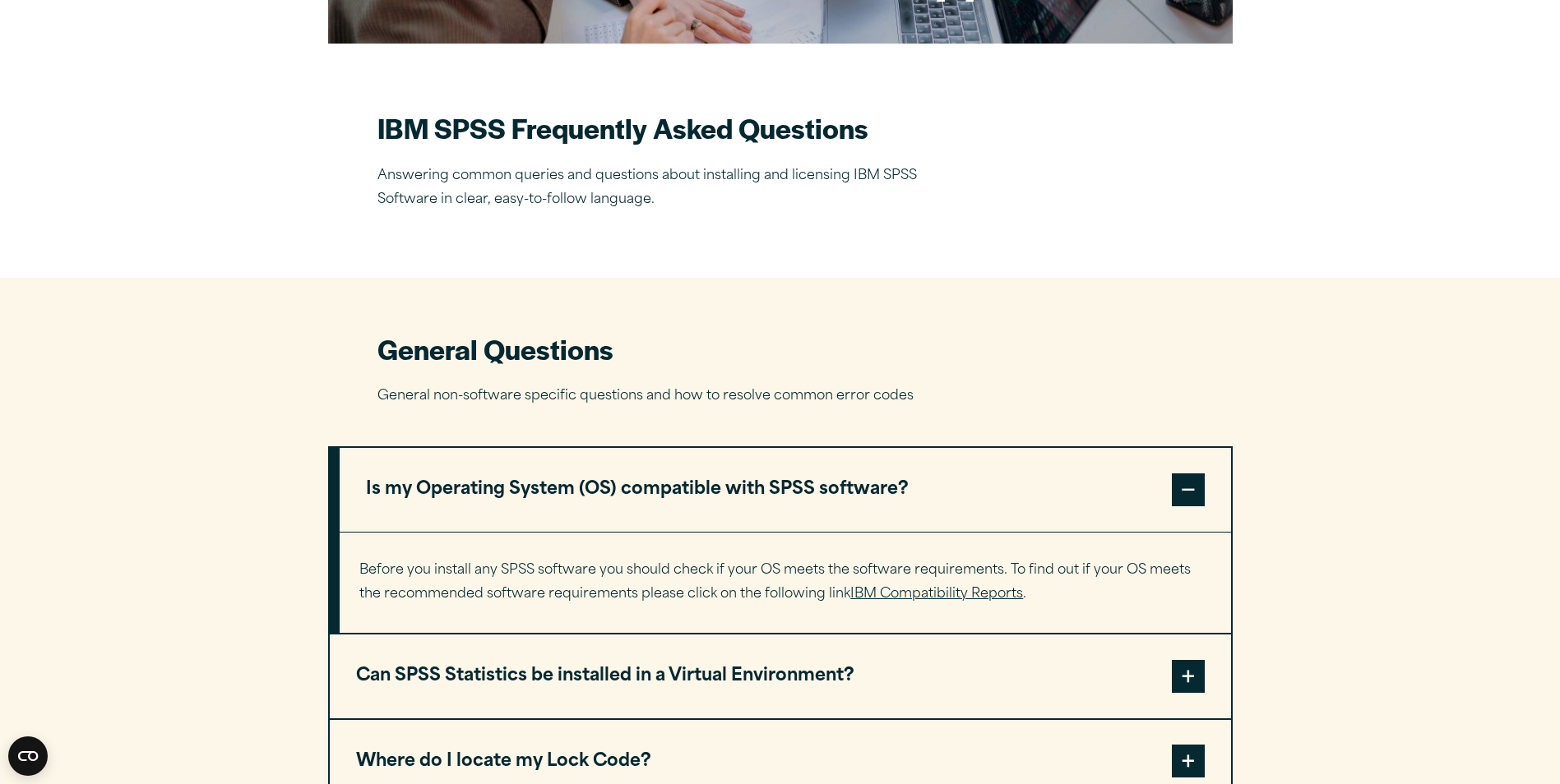
click at [875, 596] on link "IBM Compatibility Reports" at bounding box center [937, 594] width 173 height 13
